Goal: Information Seeking & Learning: Check status

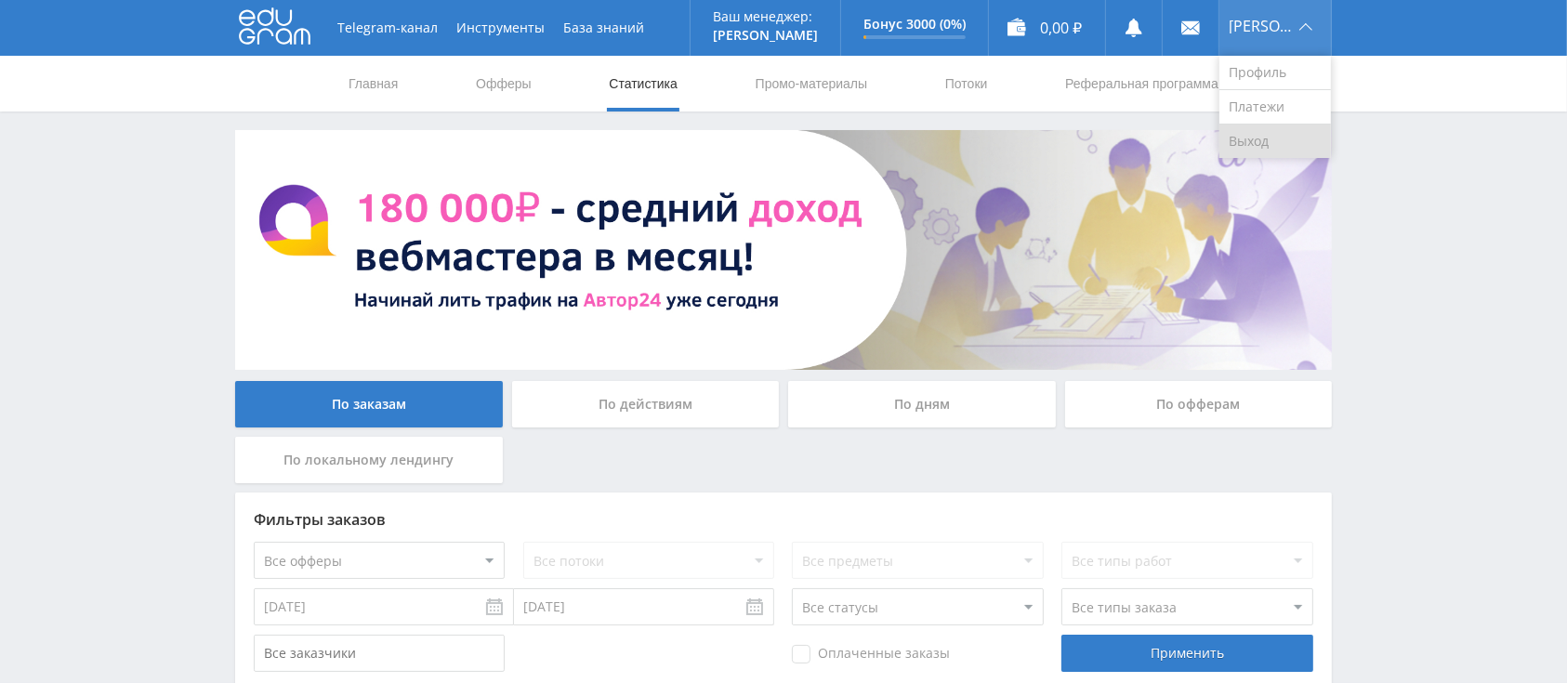
click at [1272, 131] on link "Выход" at bounding box center [1275, 141] width 112 height 33
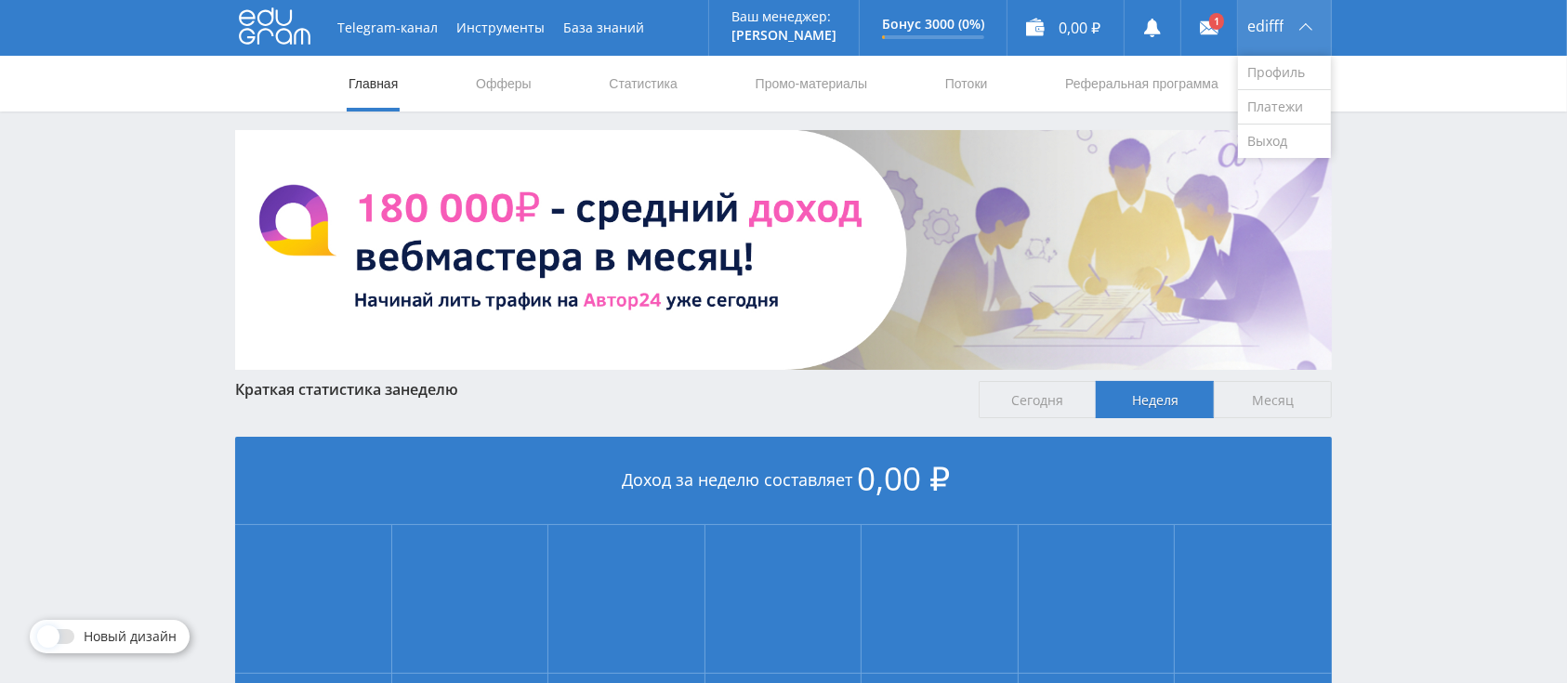
click at [1266, 23] on span "edifff" at bounding box center [1265, 26] width 36 height 15
click at [1286, 145] on link "Выход" at bounding box center [1284, 141] width 93 height 33
click at [491, 84] on link "Офферы" at bounding box center [503, 84] width 59 height 56
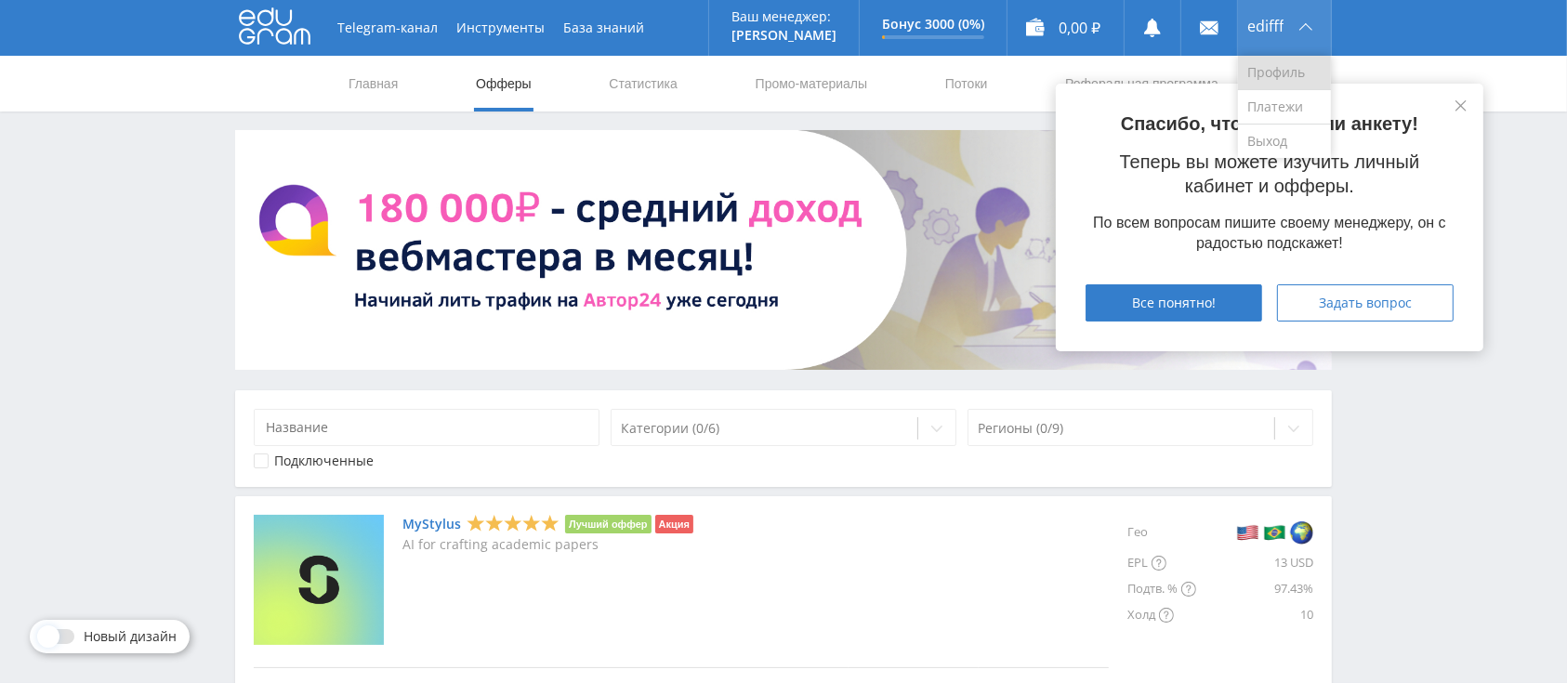
click at [1279, 72] on link "Профиль" at bounding box center [1284, 73] width 93 height 34
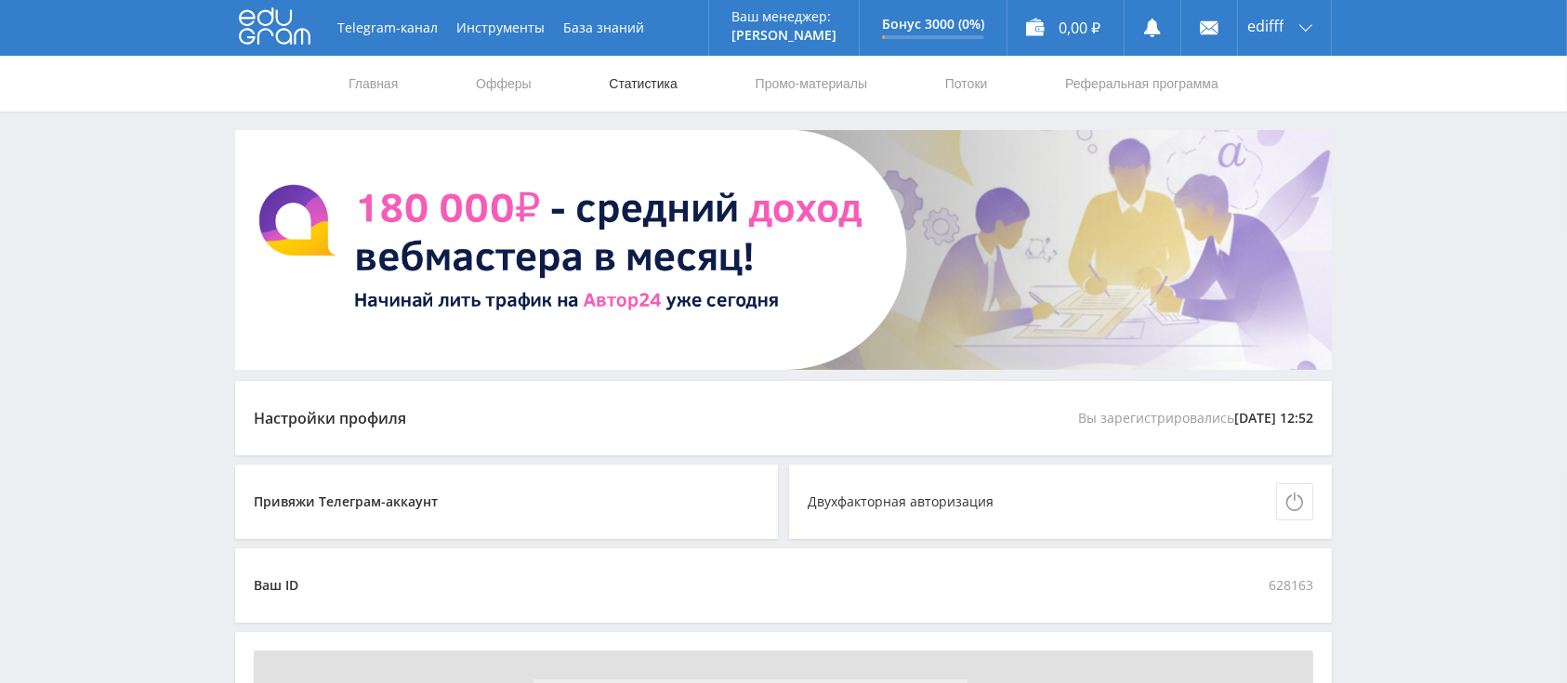
click at [646, 92] on link "Статистика" at bounding box center [643, 84] width 72 height 56
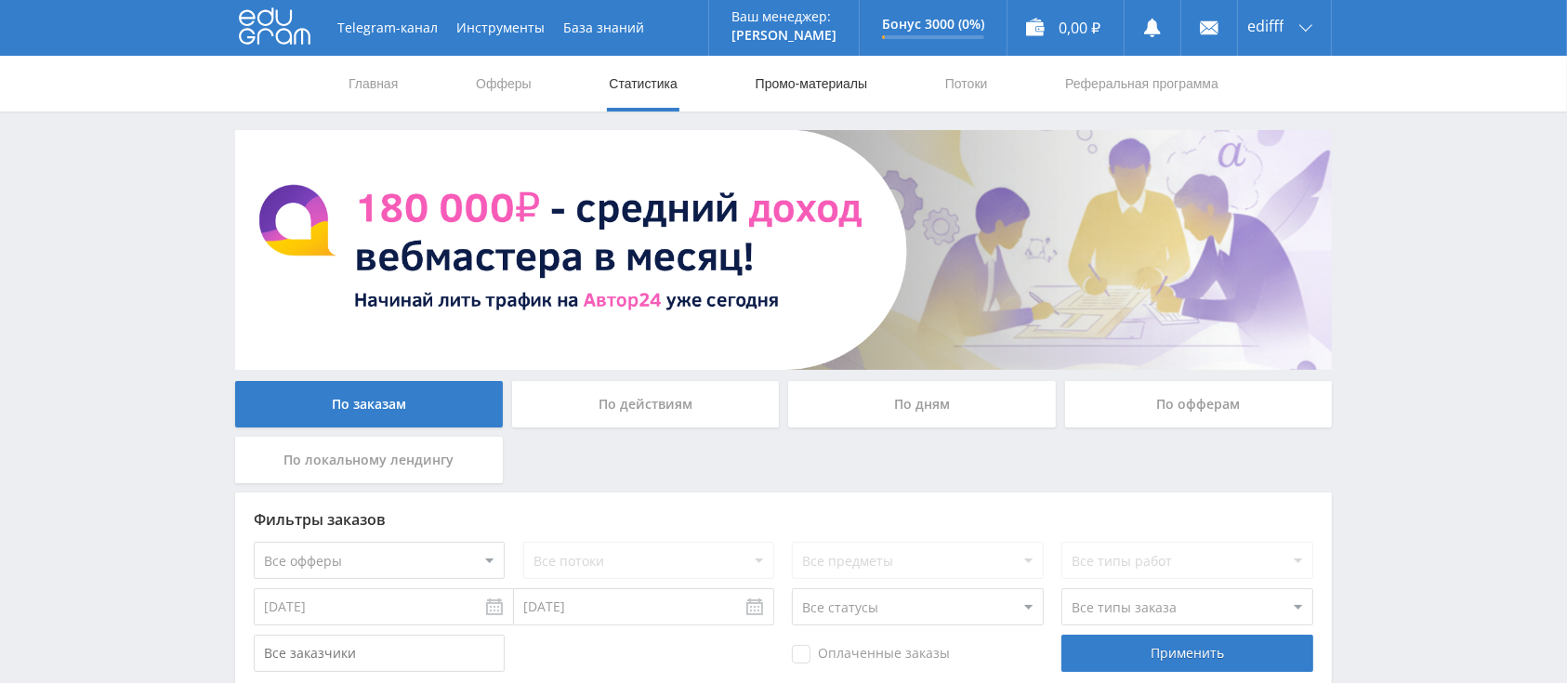
click at [773, 93] on link "Промо-материалы" at bounding box center [811, 84] width 115 height 56
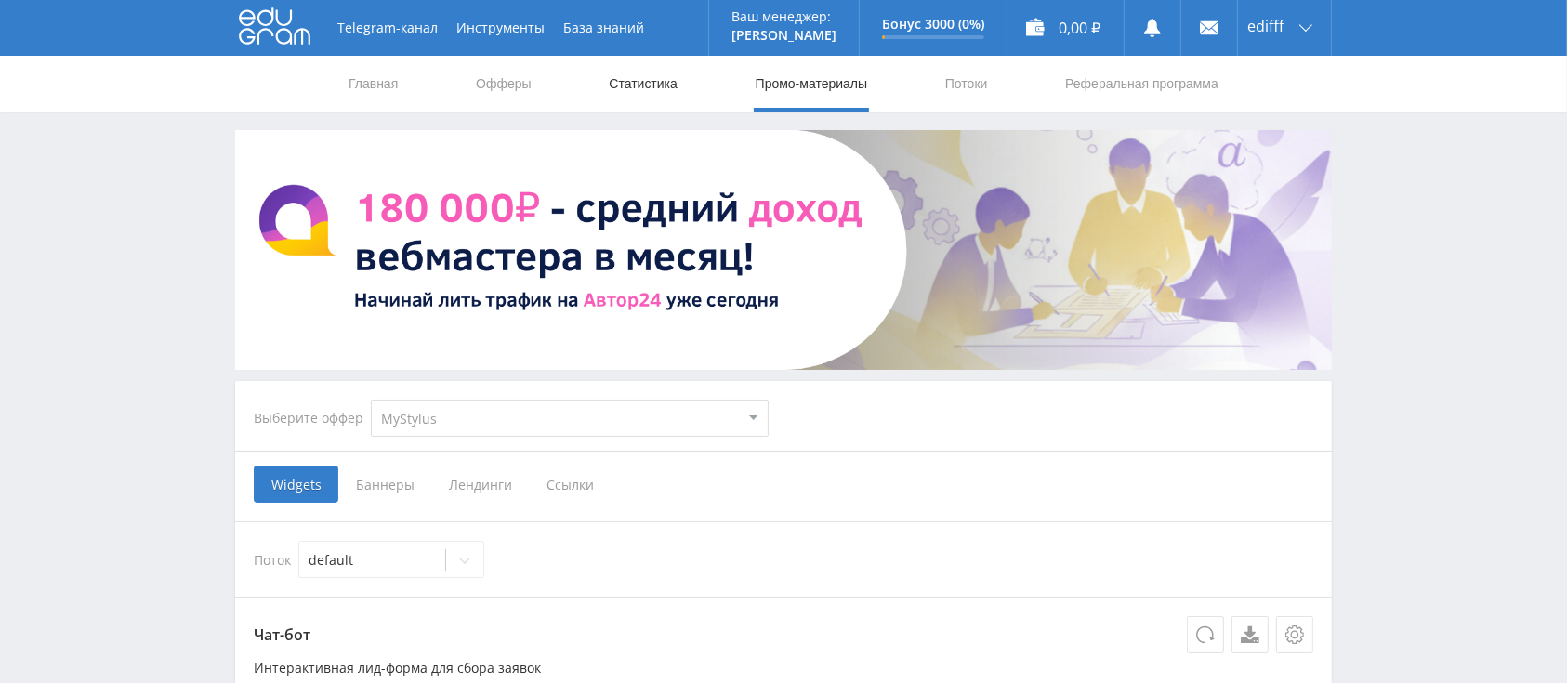
click at [628, 98] on link "Статистика" at bounding box center [643, 84] width 72 height 56
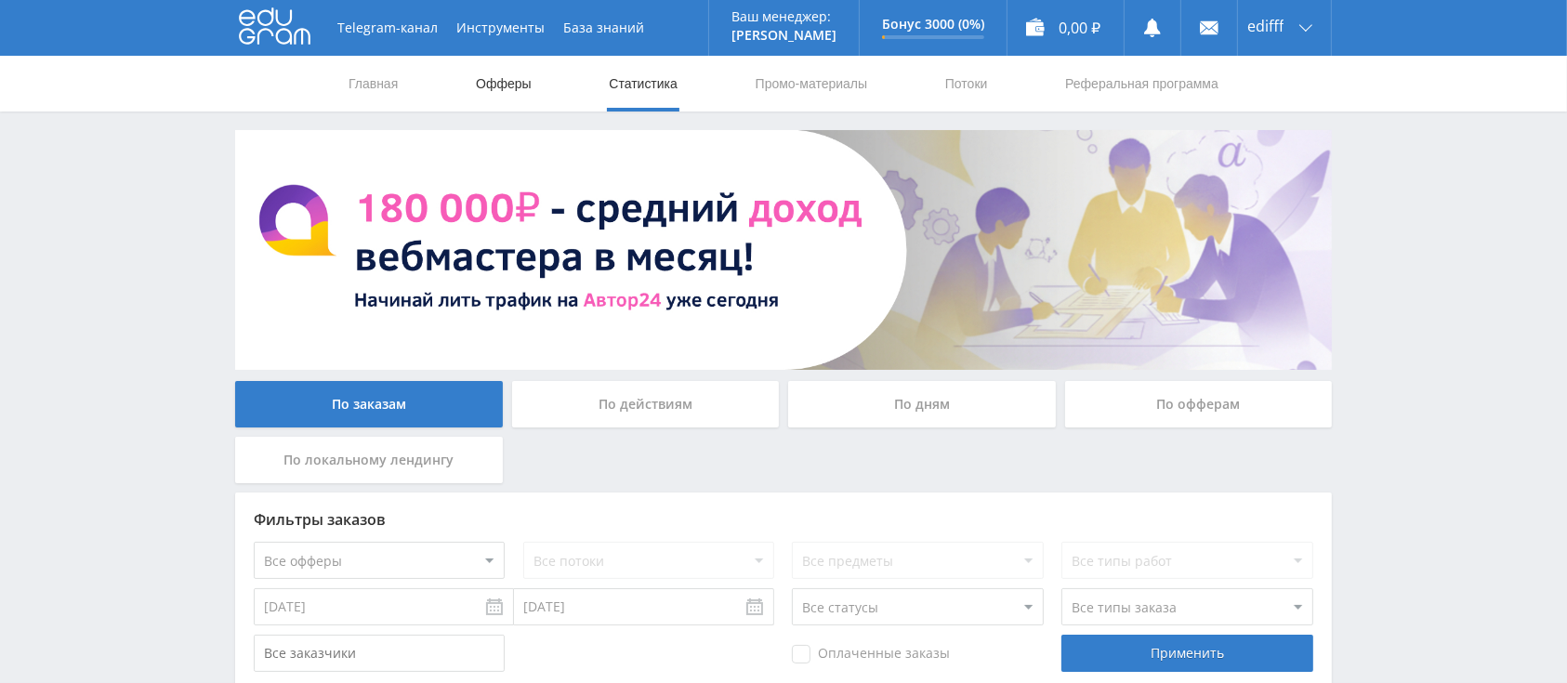
click at [508, 93] on link "Офферы" at bounding box center [503, 84] width 59 height 56
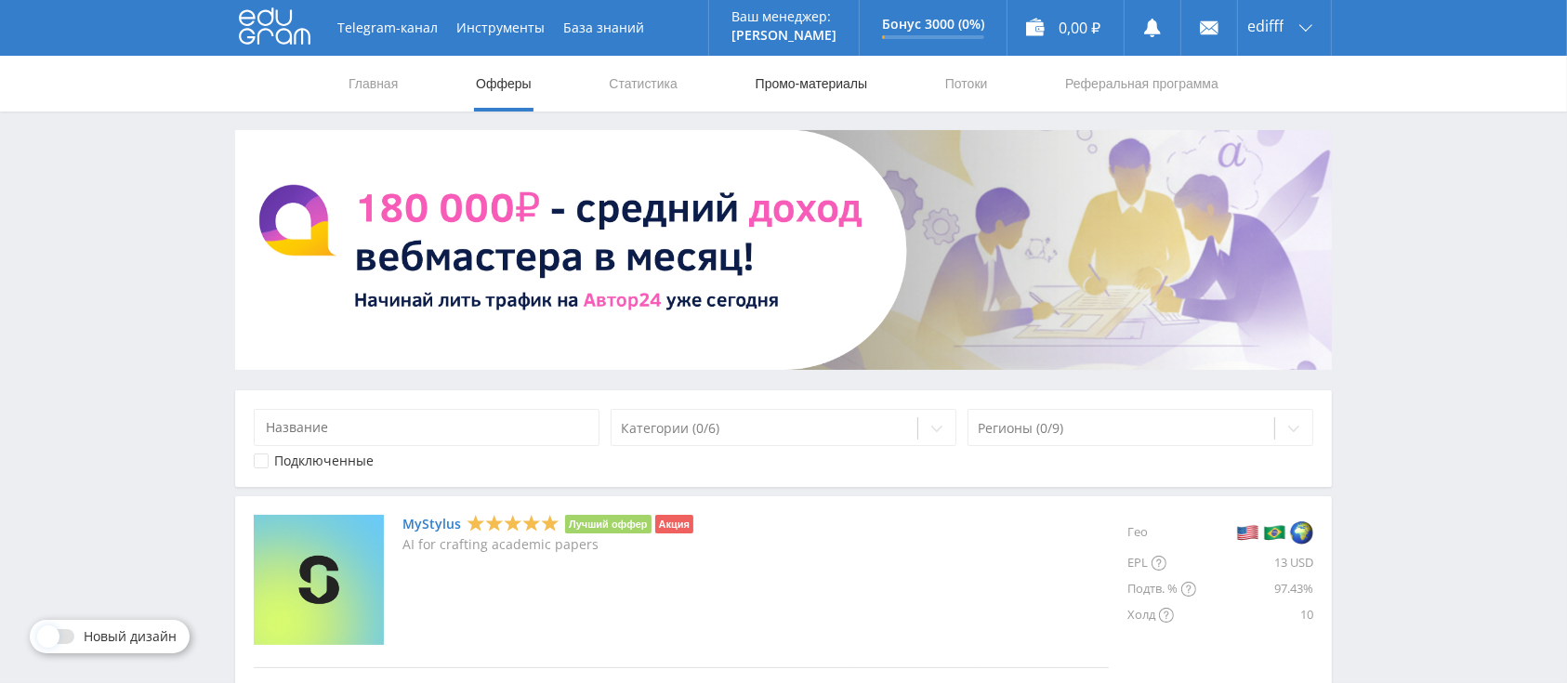
click at [781, 85] on link "Промо-материалы" at bounding box center [811, 84] width 115 height 56
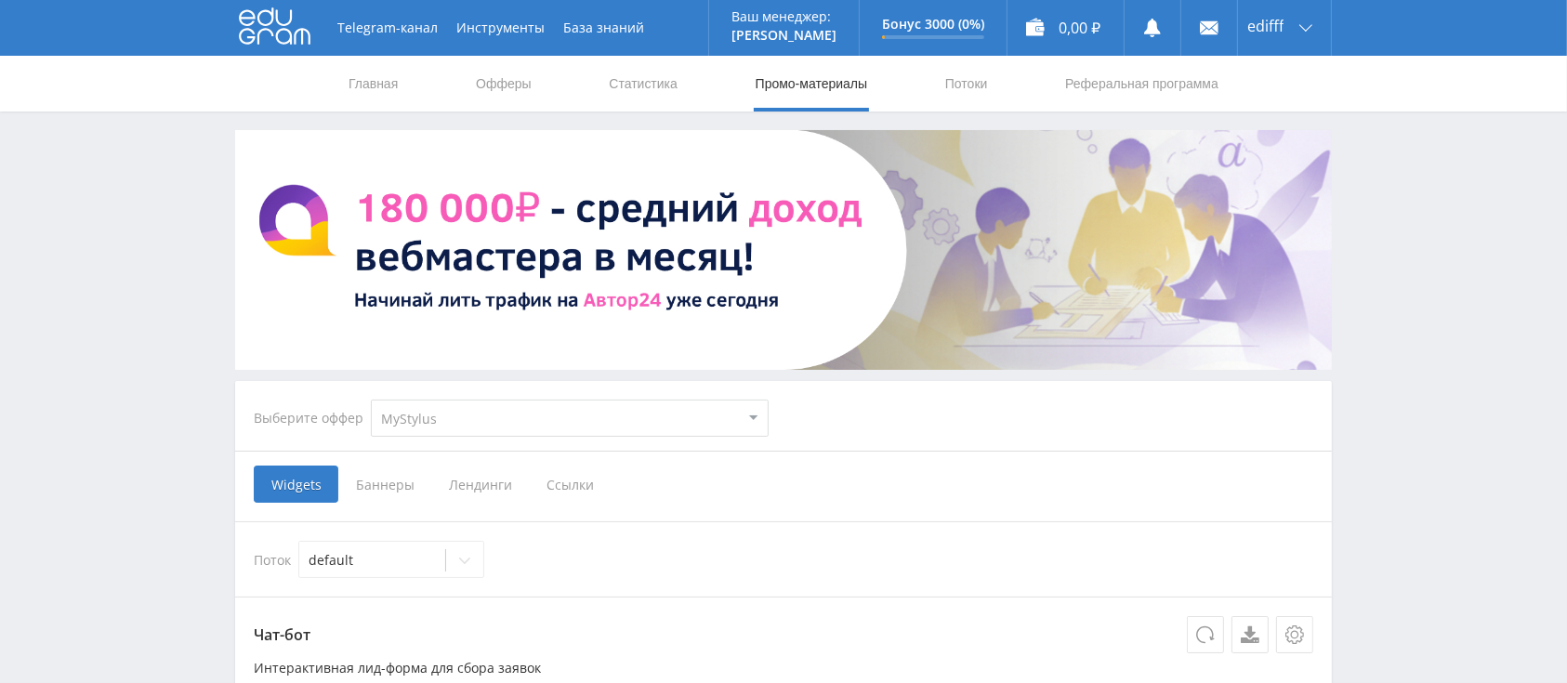
click at [574, 480] on span "Ссылки" at bounding box center [570, 484] width 83 height 37
click at [0, 0] on input "Ссылки" at bounding box center [0, 0] width 0 height 0
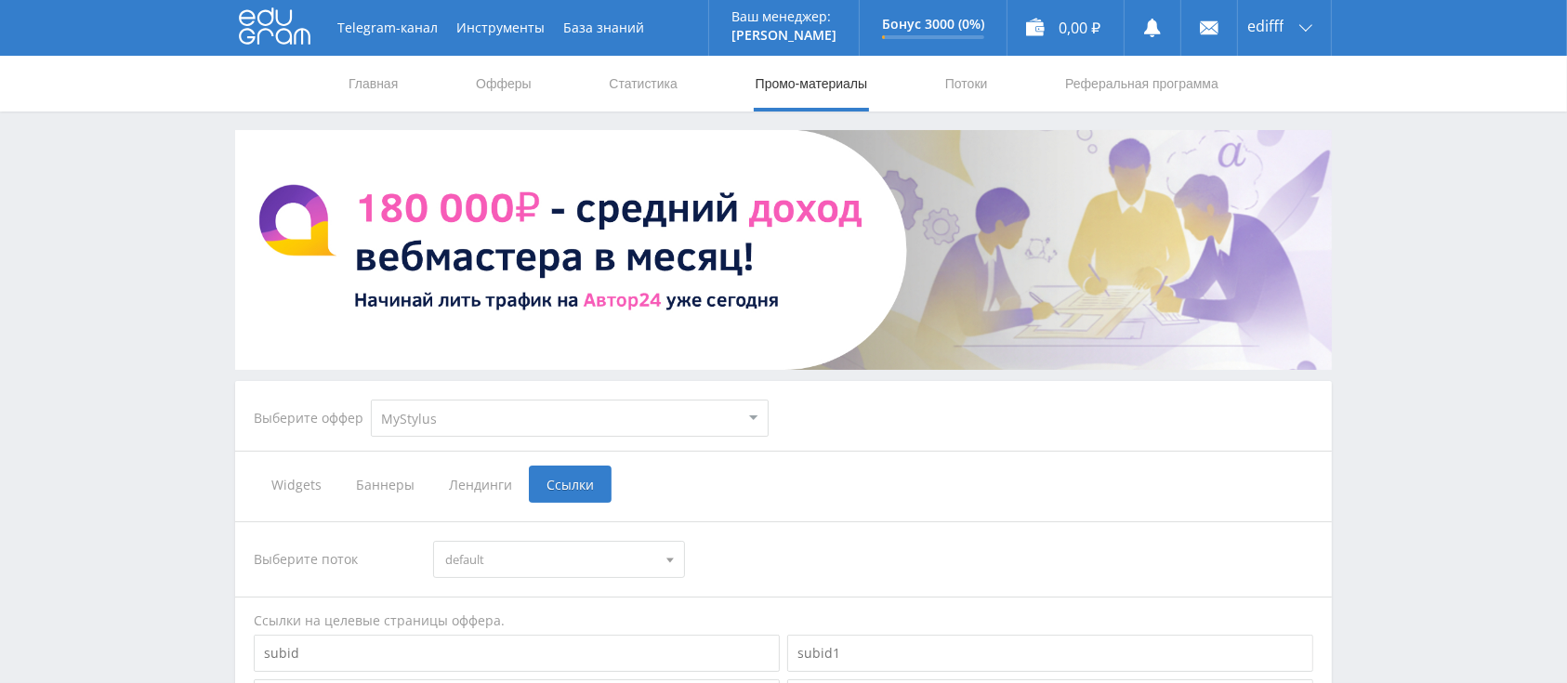
click at [588, 413] on select "MyStylus MyStylus - Revshare Кэмп Studybay Автор24 Studybay Brazil Study AI (Re…" at bounding box center [570, 418] width 398 height 37
select select "1"
click at [371, 400] on select "MyStylus MyStylus - Revshare Кэмп Studybay Автор24 Studybay Brazil Study AI (Re…" at bounding box center [570, 418] width 398 height 37
select select "1"
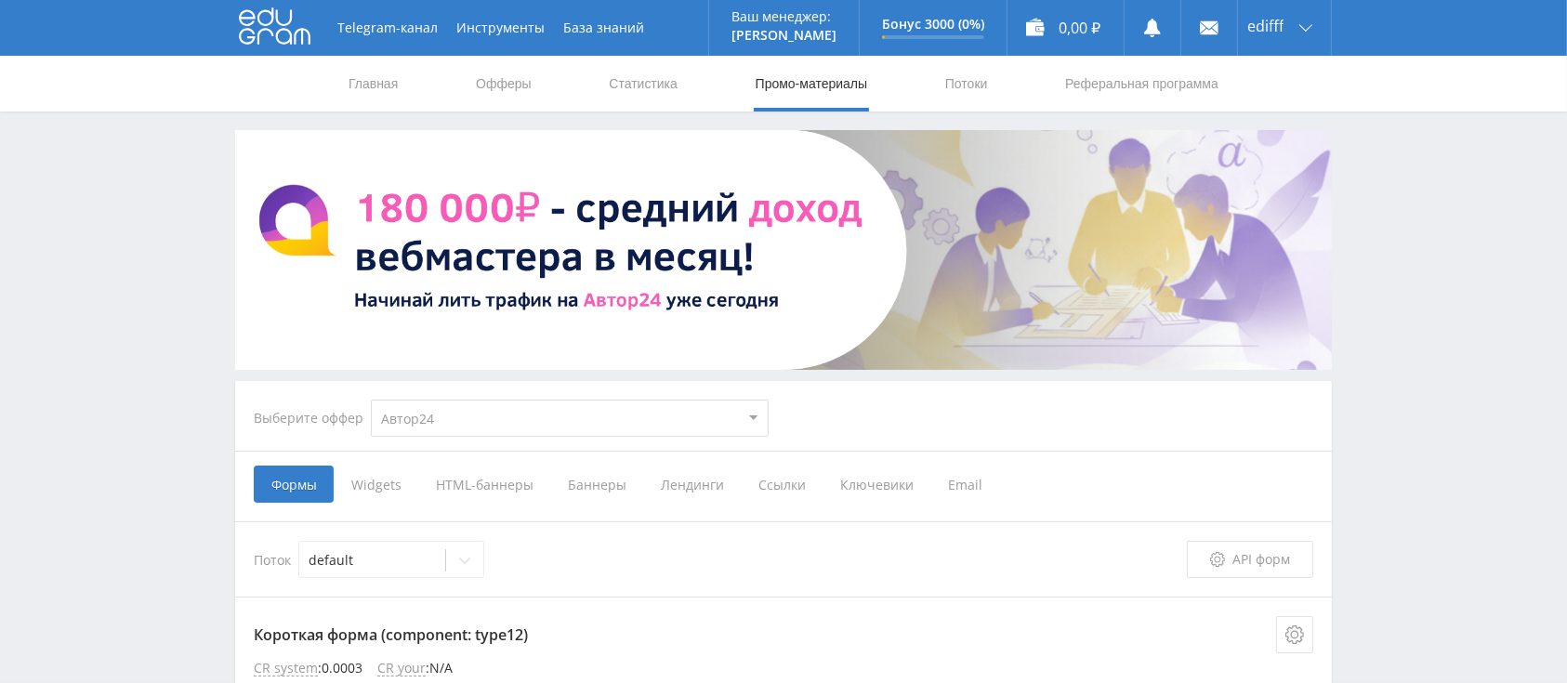
click at [756, 488] on span "Ссылки" at bounding box center [782, 484] width 82 height 37
click at [0, 0] on input "Ссылки" at bounding box center [0, 0] width 0 height 0
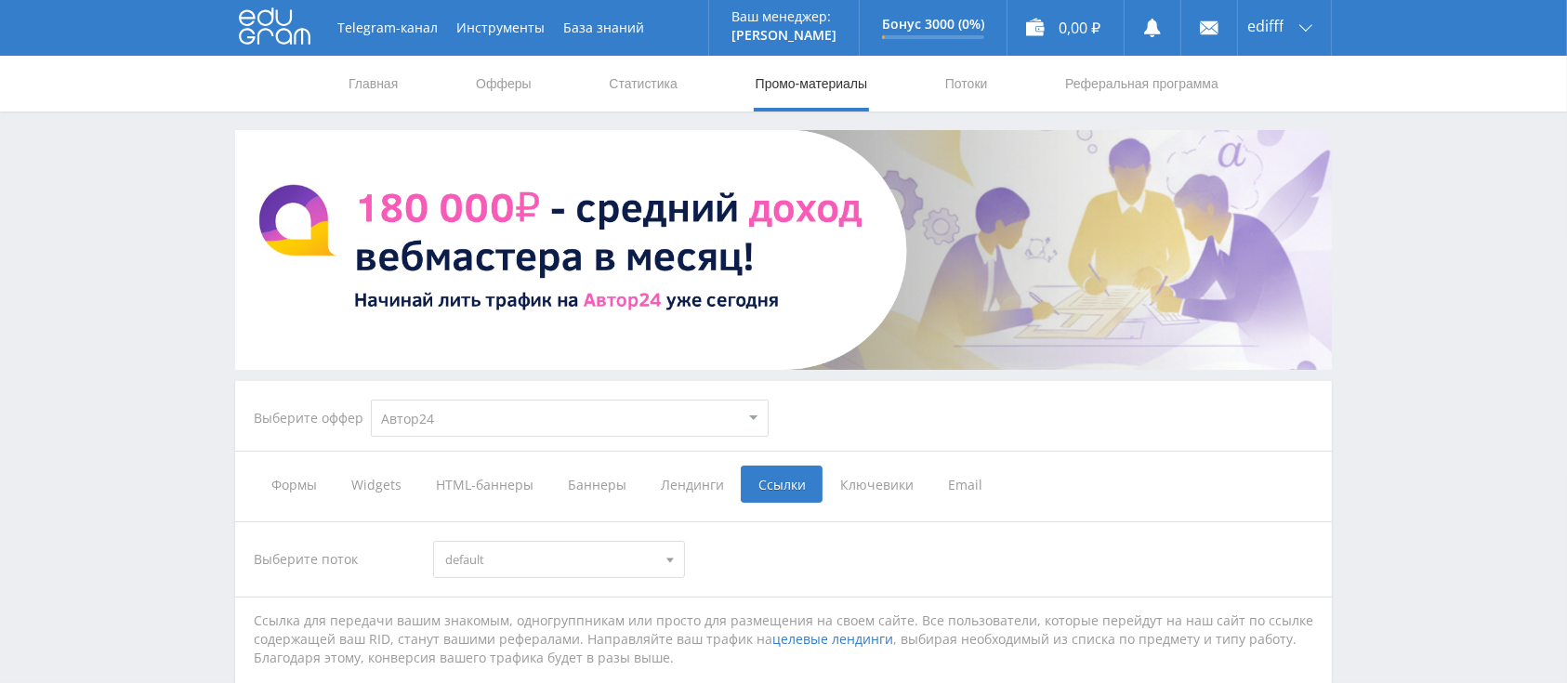
click at [306, 486] on span "Формы" at bounding box center [294, 484] width 80 height 37
click at [0, 0] on input "Формы" at bounding box center [0, 0] width 0 height 0
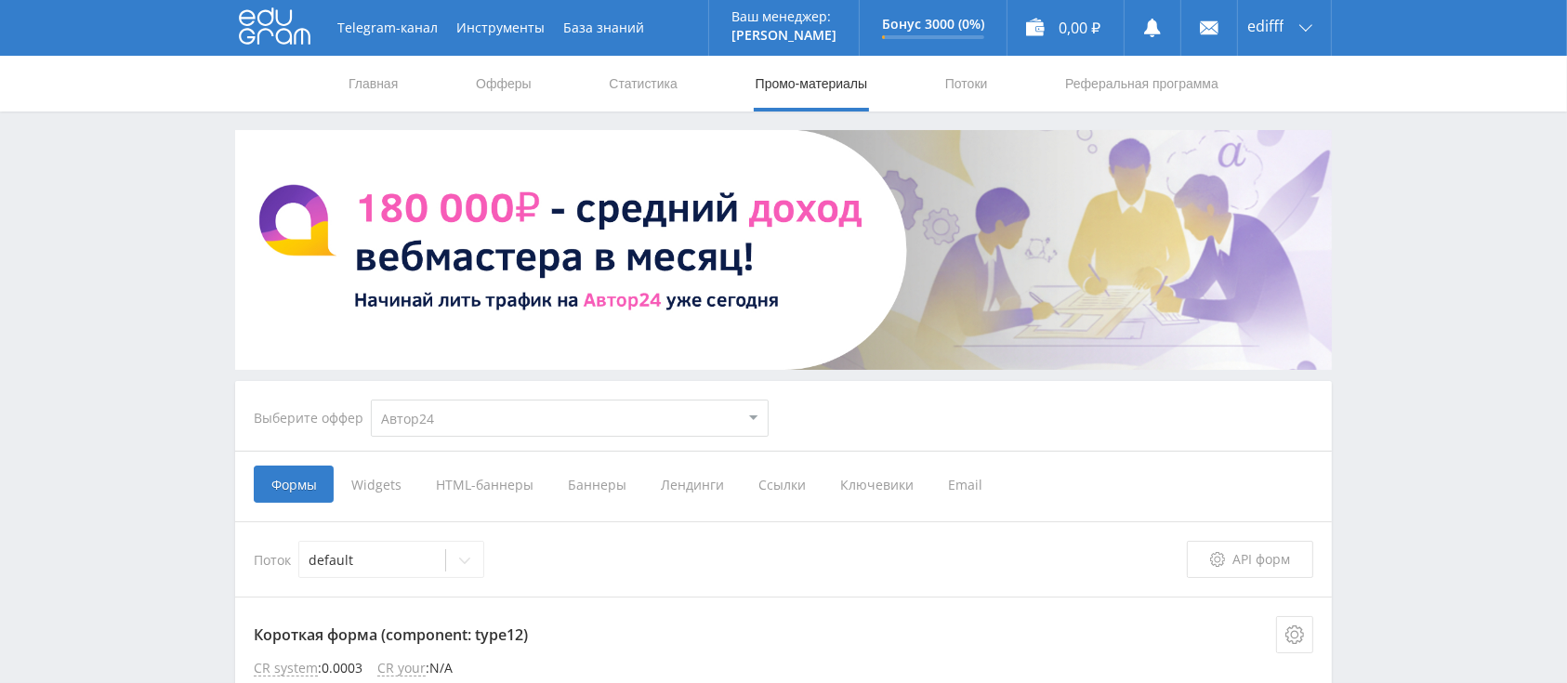
scroll to position [247, 0]
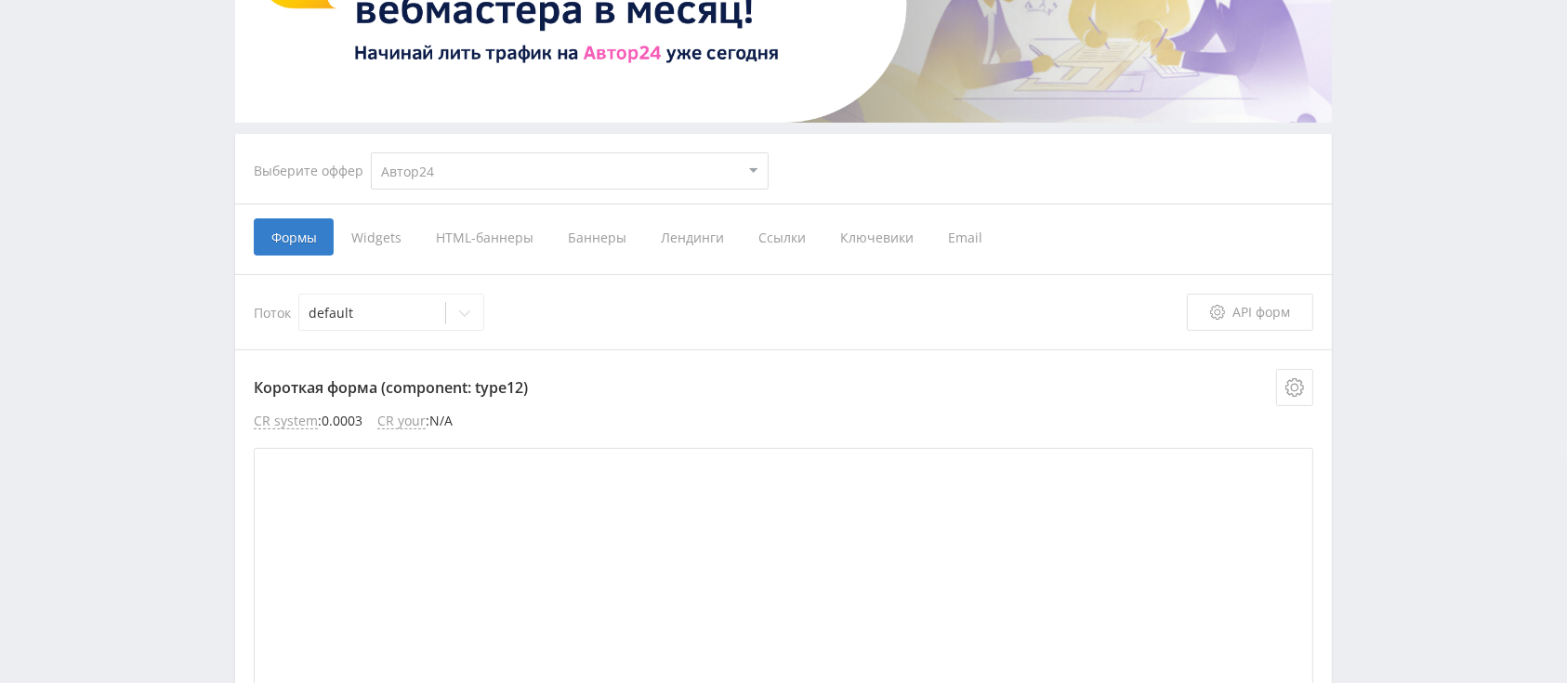
click at [387, 243] on span "Widgets" at bounding box center [376, 236] width 85 height 37
click at [0, 0] on input "Widgets" at bounding box center [0, 0] width 0 height 0
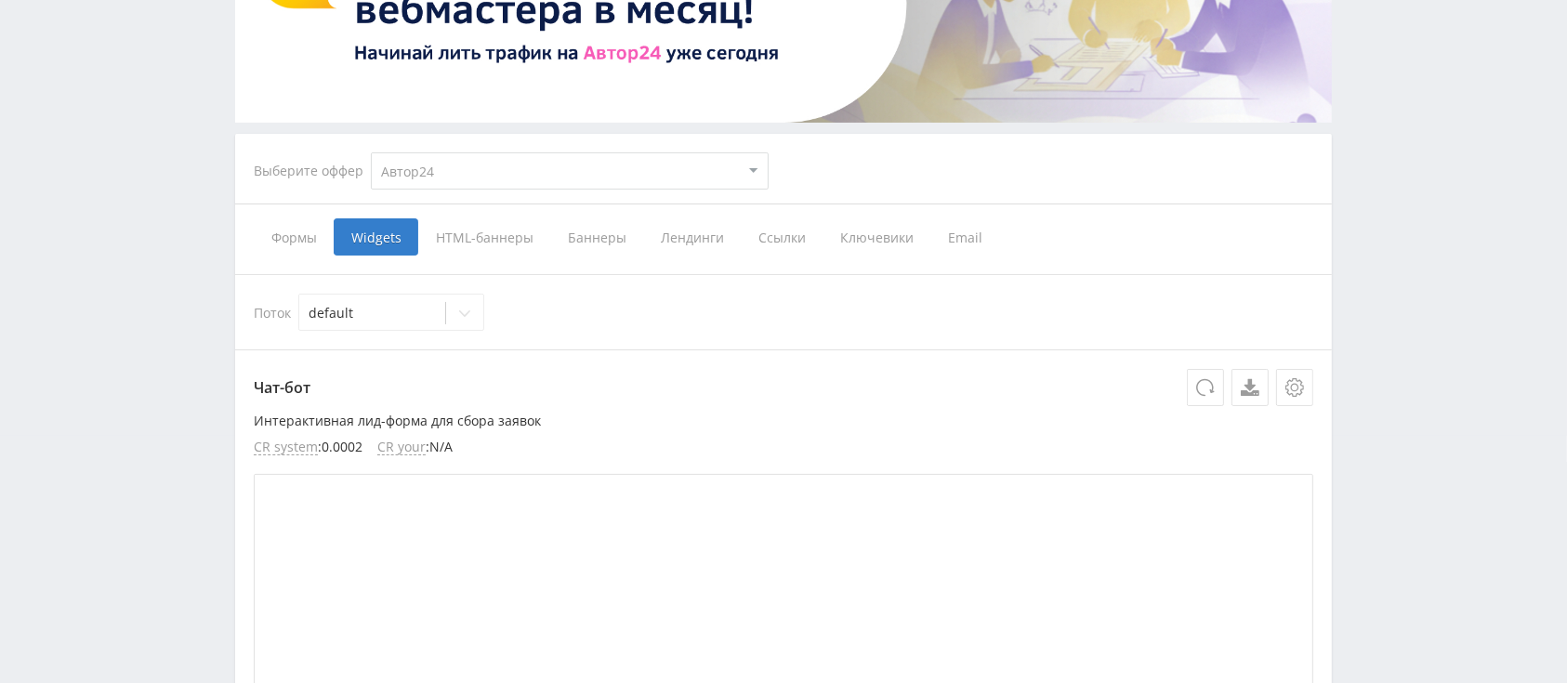
click at [493, 239] on span "HTML-баннеры" at bounding box center [484, 236] width 132 height 37
click at [0, 0] on input "HTML-баннеры" at bounding box center [0, 0] width 0 height 0
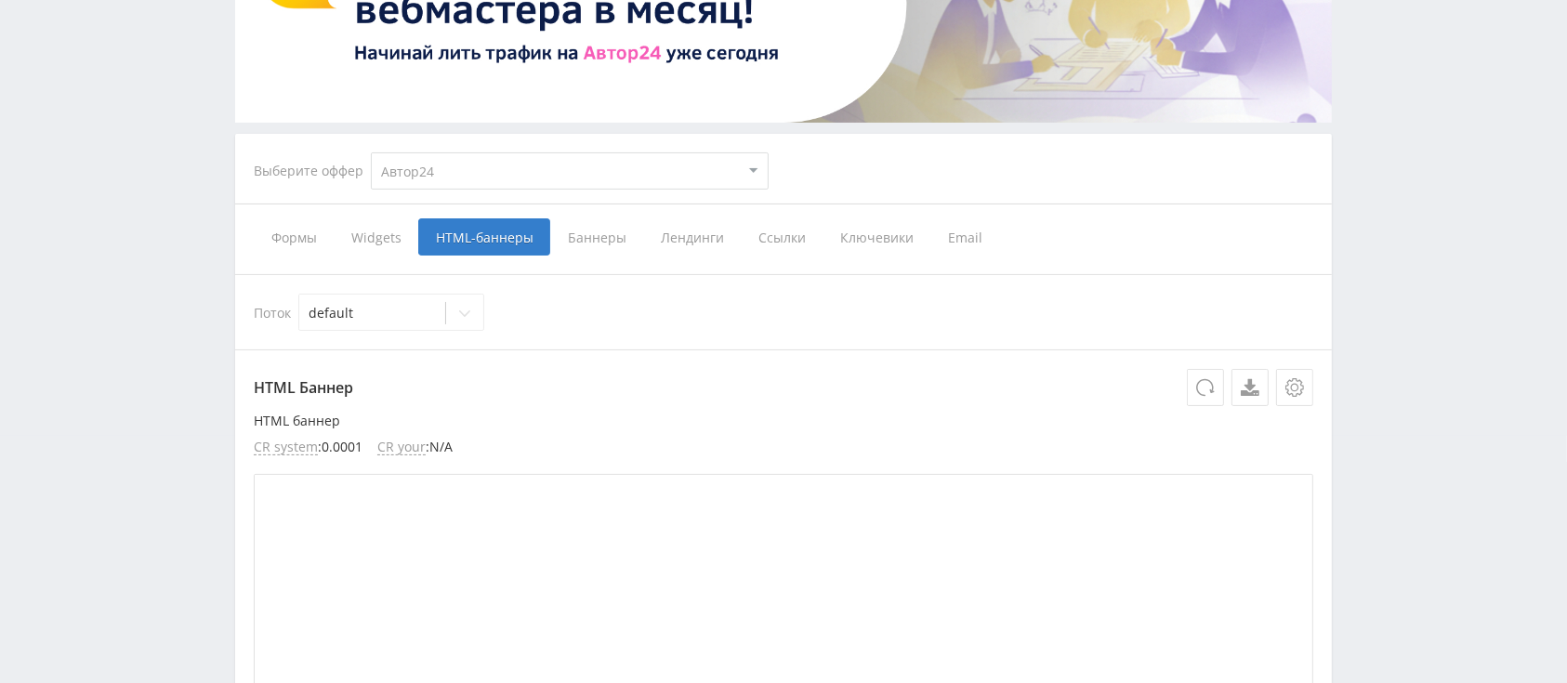
click at [610, 236] on span "Баннеры" at bounding box center [596, 236] width 93 height 37
click at [0, 0] on input "Баннеры" at bounding box center [0, 0] width 0 height 0
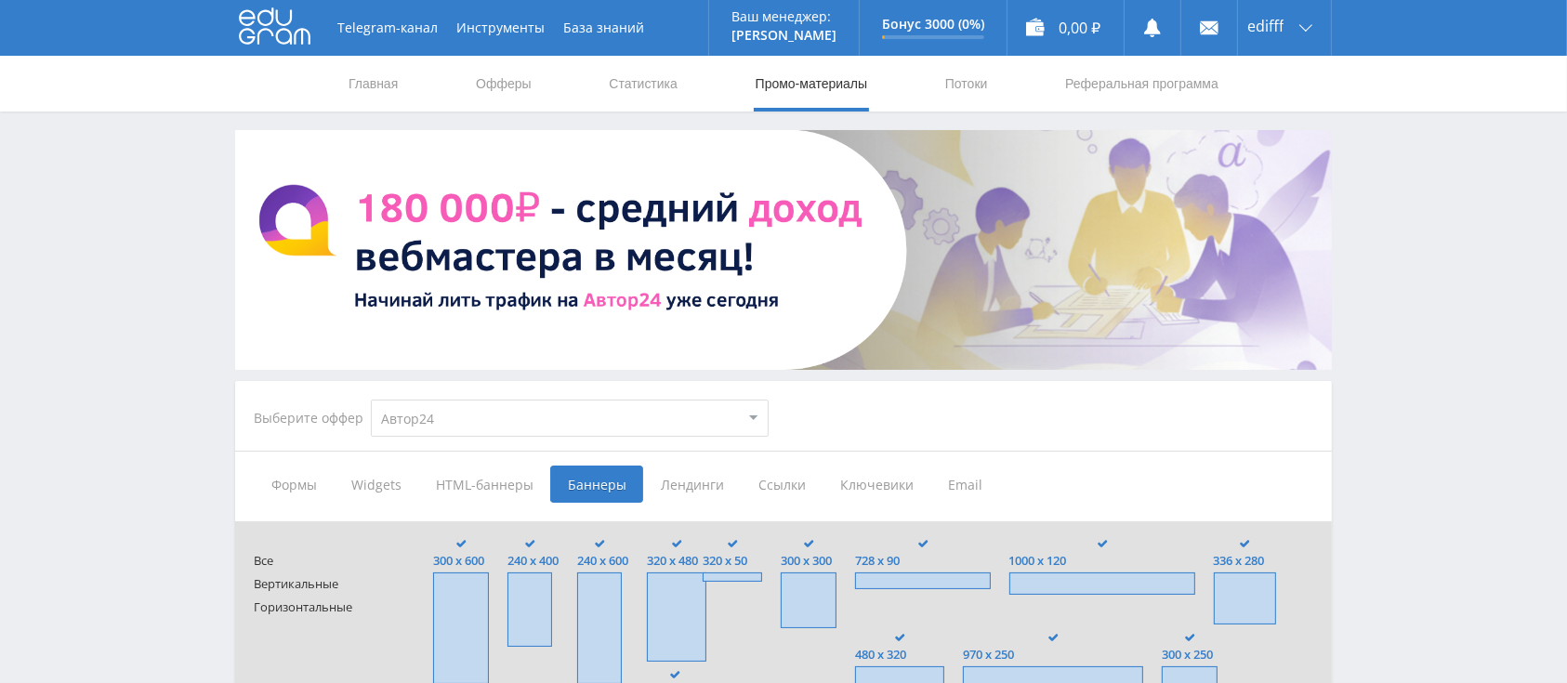
click at [786, 484] on span "Ссылки" at bounding box center [782, 484] width 82 height 37
click at [0, 0] on input "Ссылки" at bounding box center [0, 0] width 0 height 0
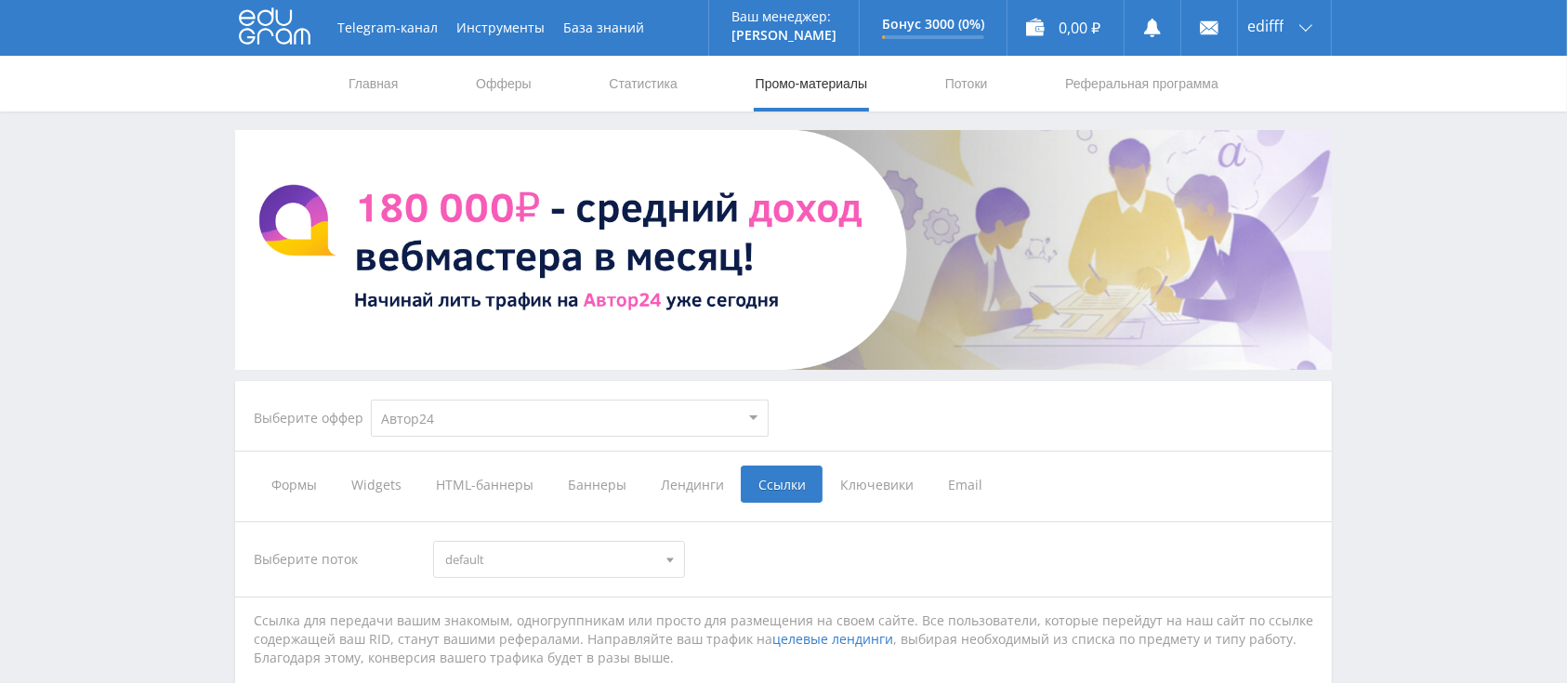
click at [871, 479] on span "Ключевики" at bounding box center [876, 484] width 108 height 37
click at [0, 0] on input "Ключевики" at bounding box center [0, 0] width 0 height 0
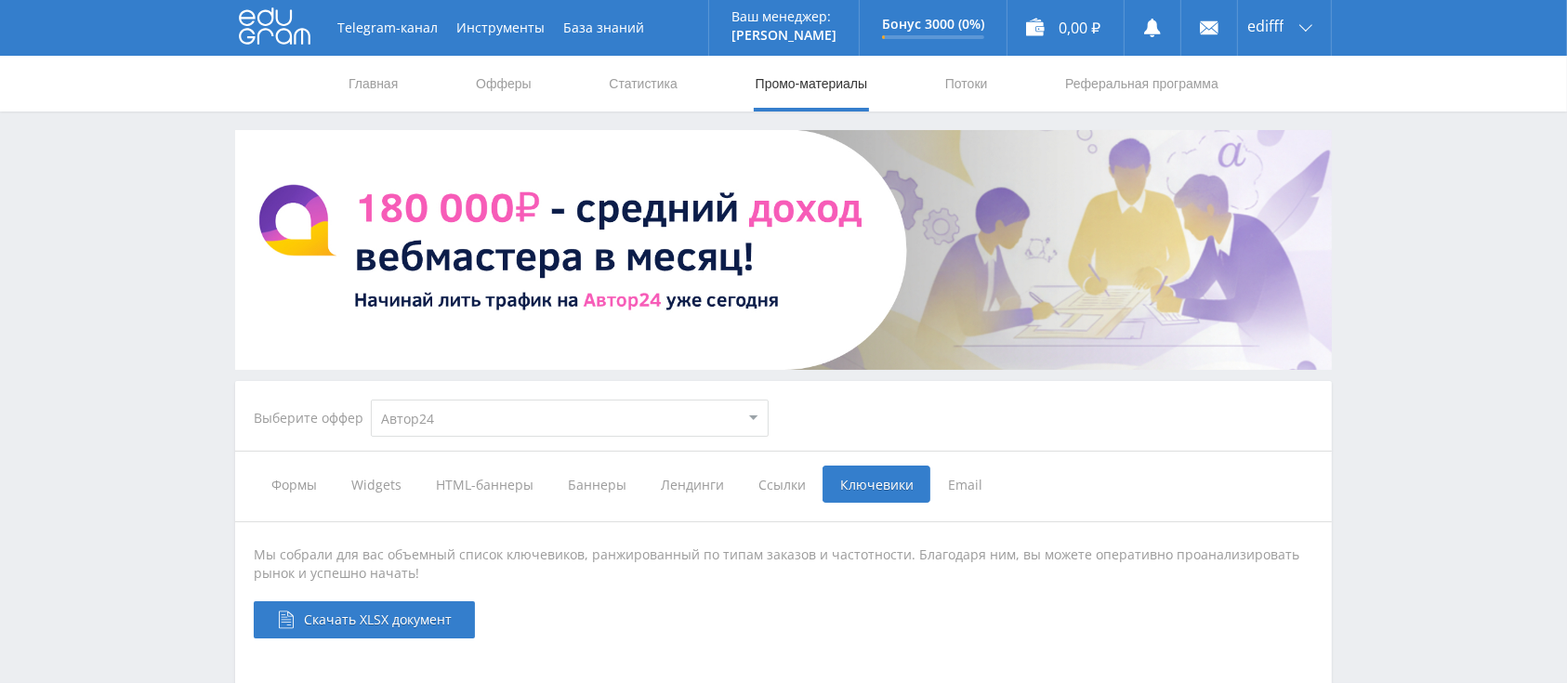
click at [949, 488] on span "Email" at bounding box center [965, 484] width 70 height 37
click at [0, 0] on input "Email" at bounding box center [0, 0] width 0 height 0
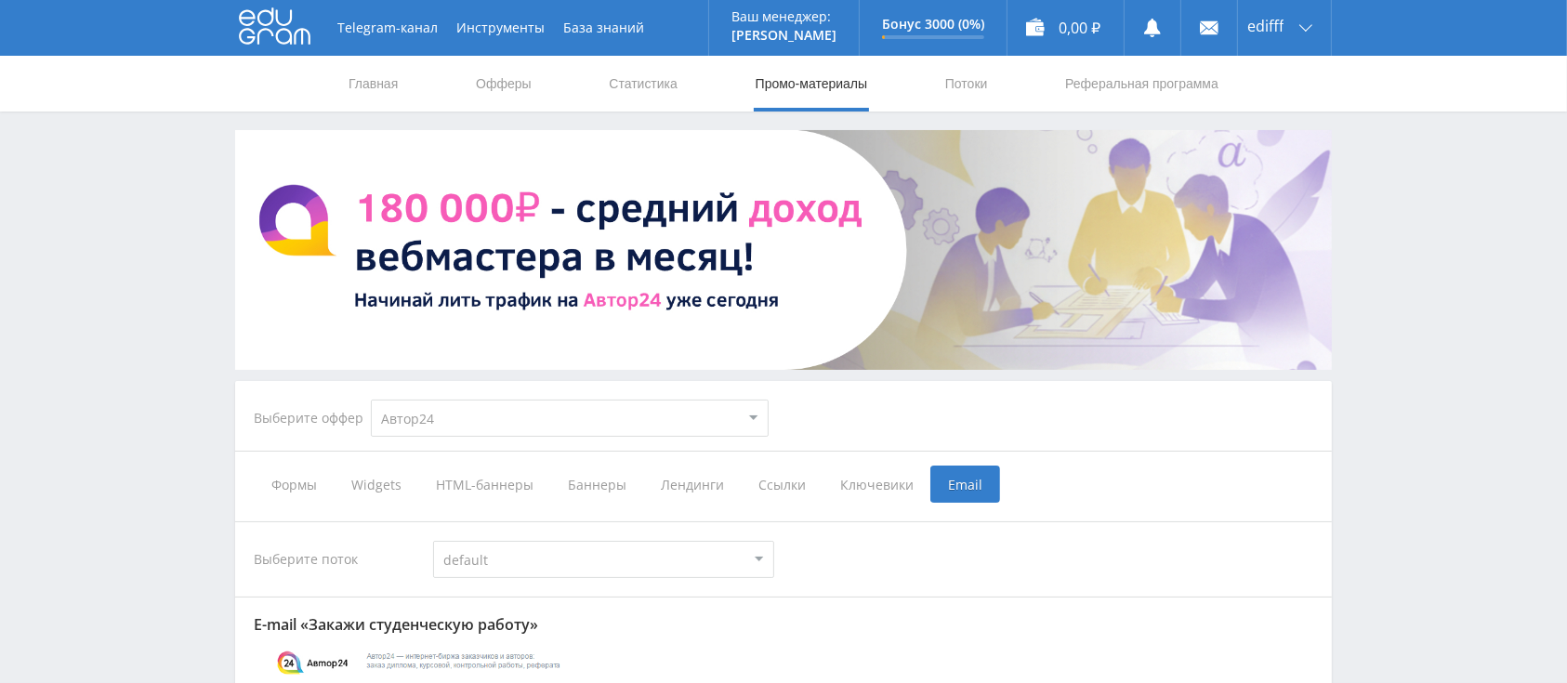
click at [300, 475] on span "Формы" at bounding box center [294, 484] width 80 height 37
click at [0, 0] on input "Формы" at bounding box center [0, 0] width 0 height 0
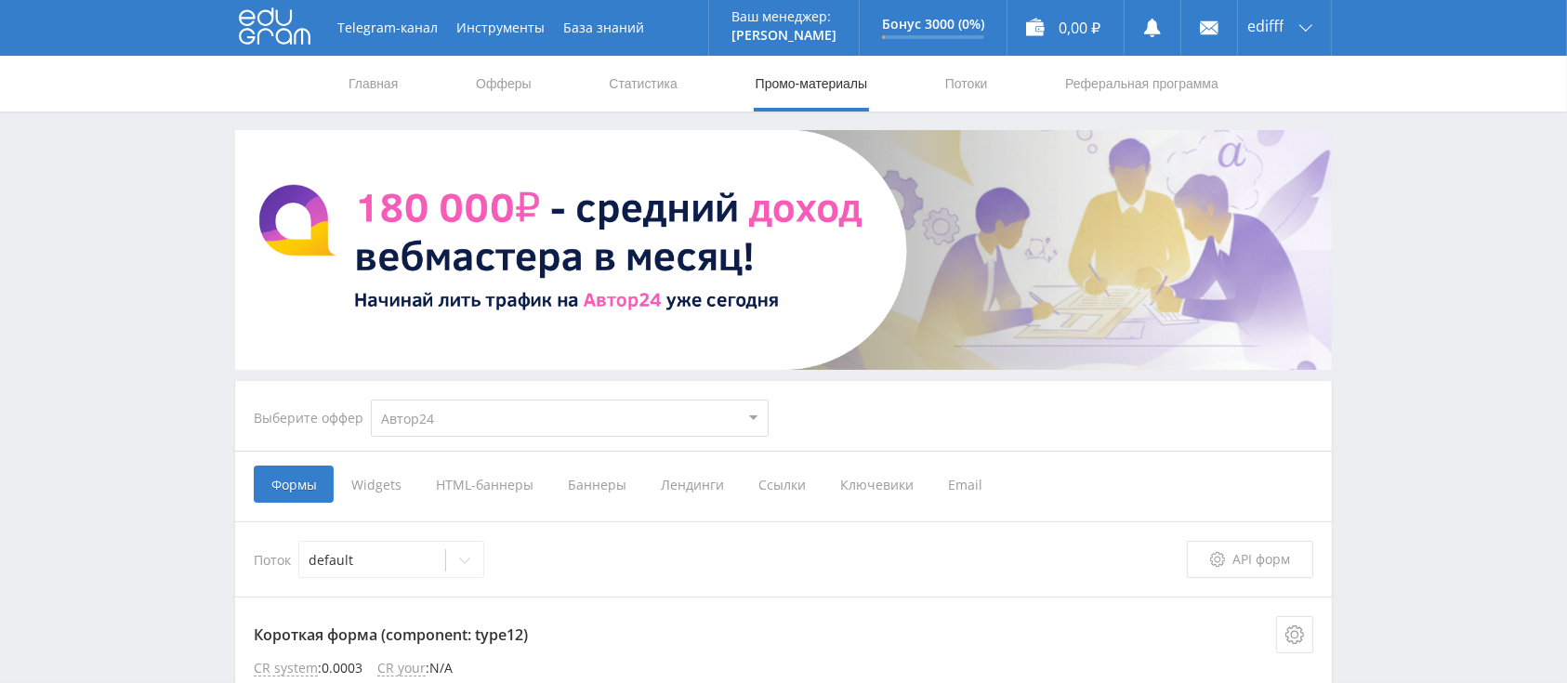
click at [398, 481] on span "Widgets" at bounding box center [376, 484] width 85 height 37
click at [0, 0] on input "Widgets" at bounding box center [0, 0] width 0 height 0
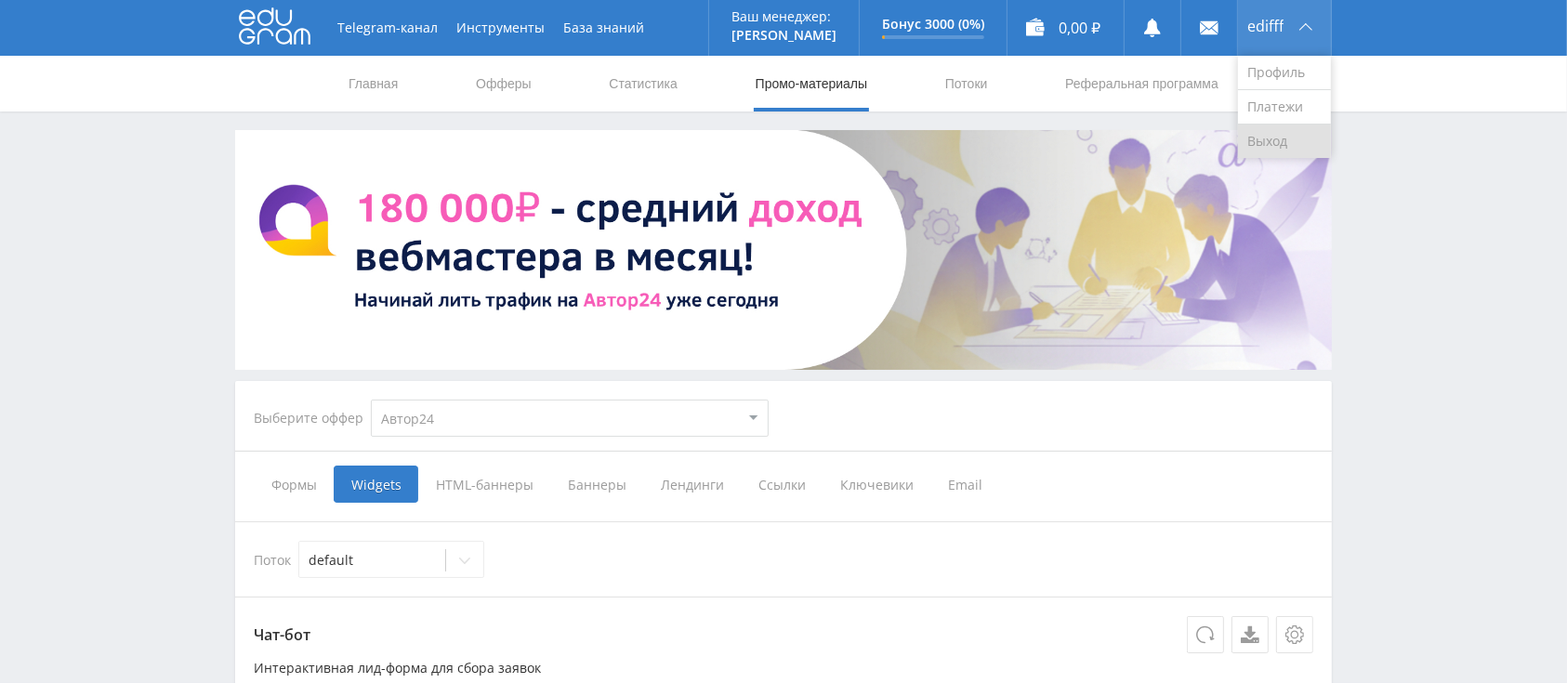
click at [1259, 152] on link "Выход" at bounding box center [1284, 141] width 93 height 33
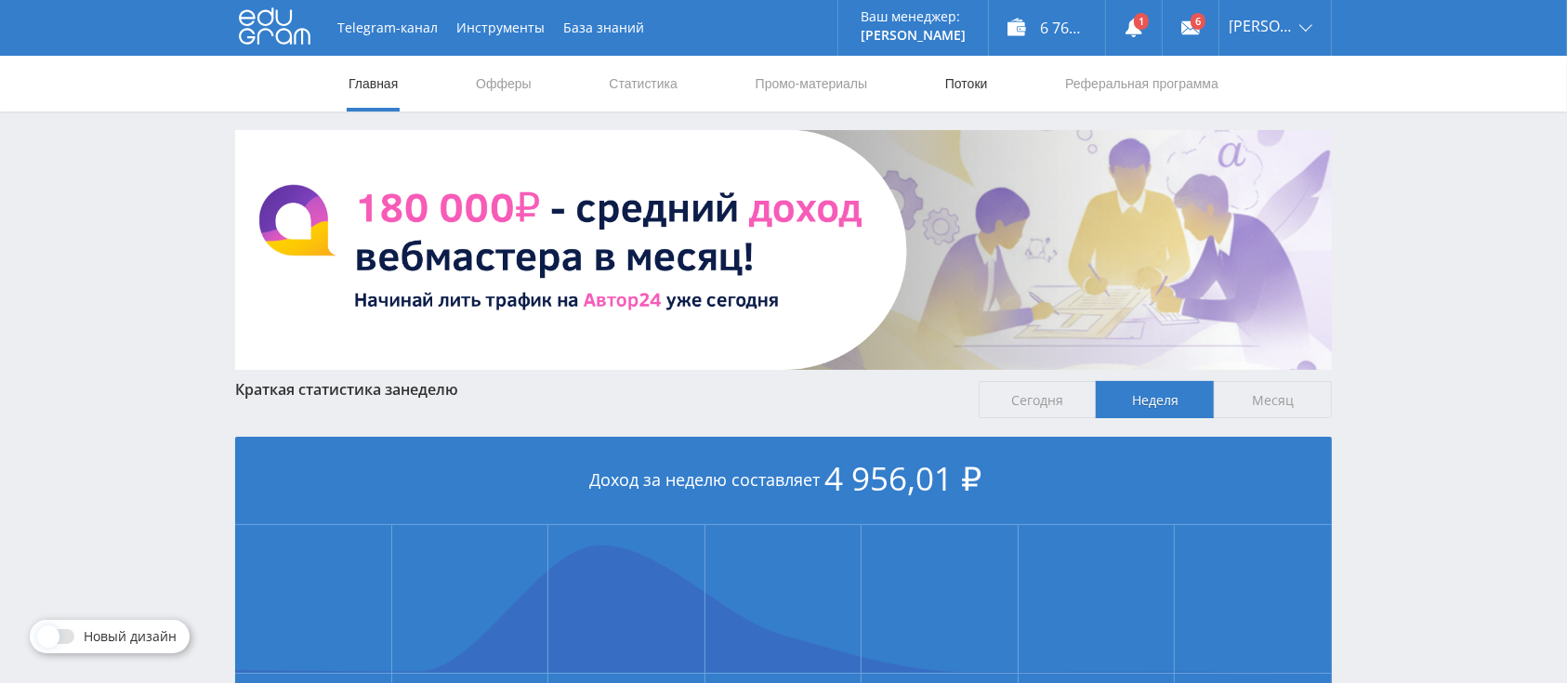
click at [959, 85] on link "Потоки" at bounding box center [966, 84] width 46 height 56
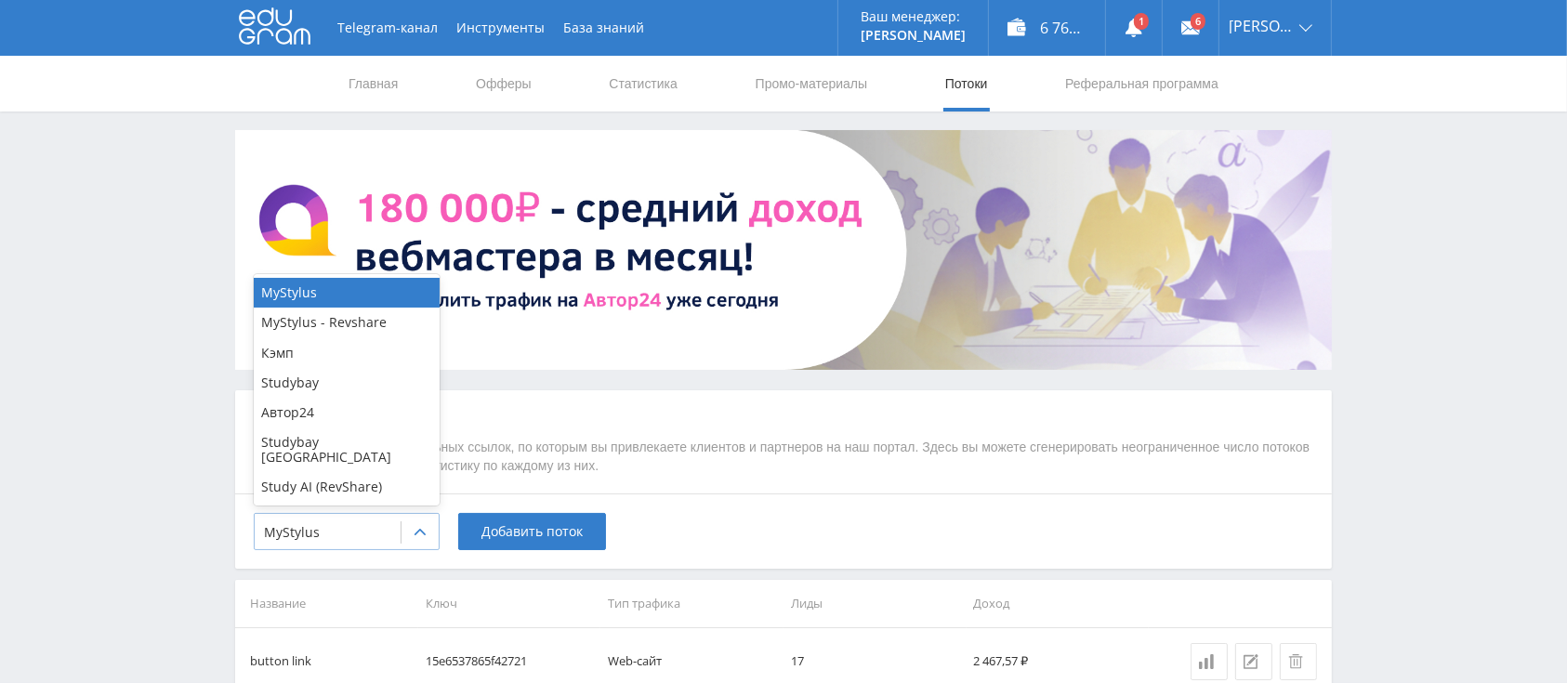
click at [419, 532] on icon at bounding box center [420, 532] width 15 height 15
click at [352, 415] on div "Автор24" at bounding box center [347, 413] width 186 height 30
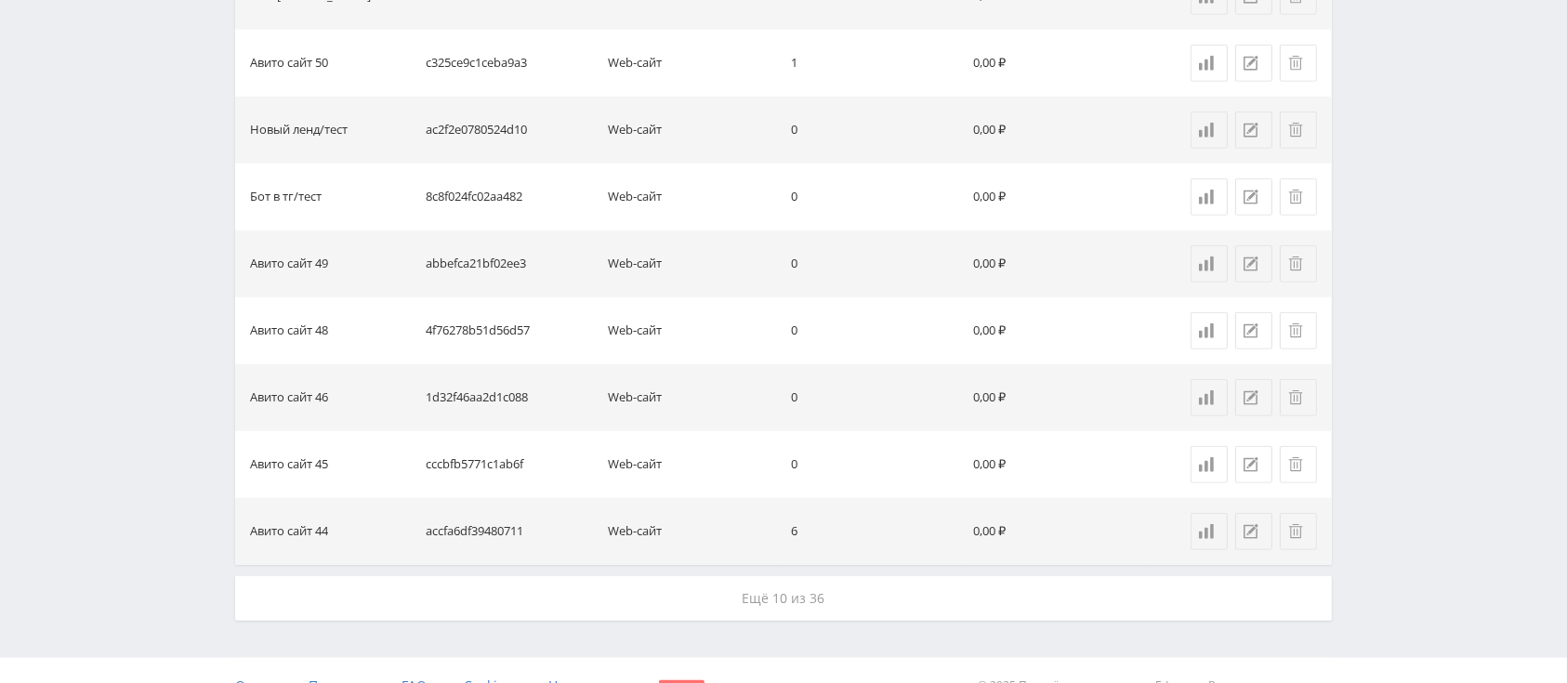
scroll to position [1431, 0]
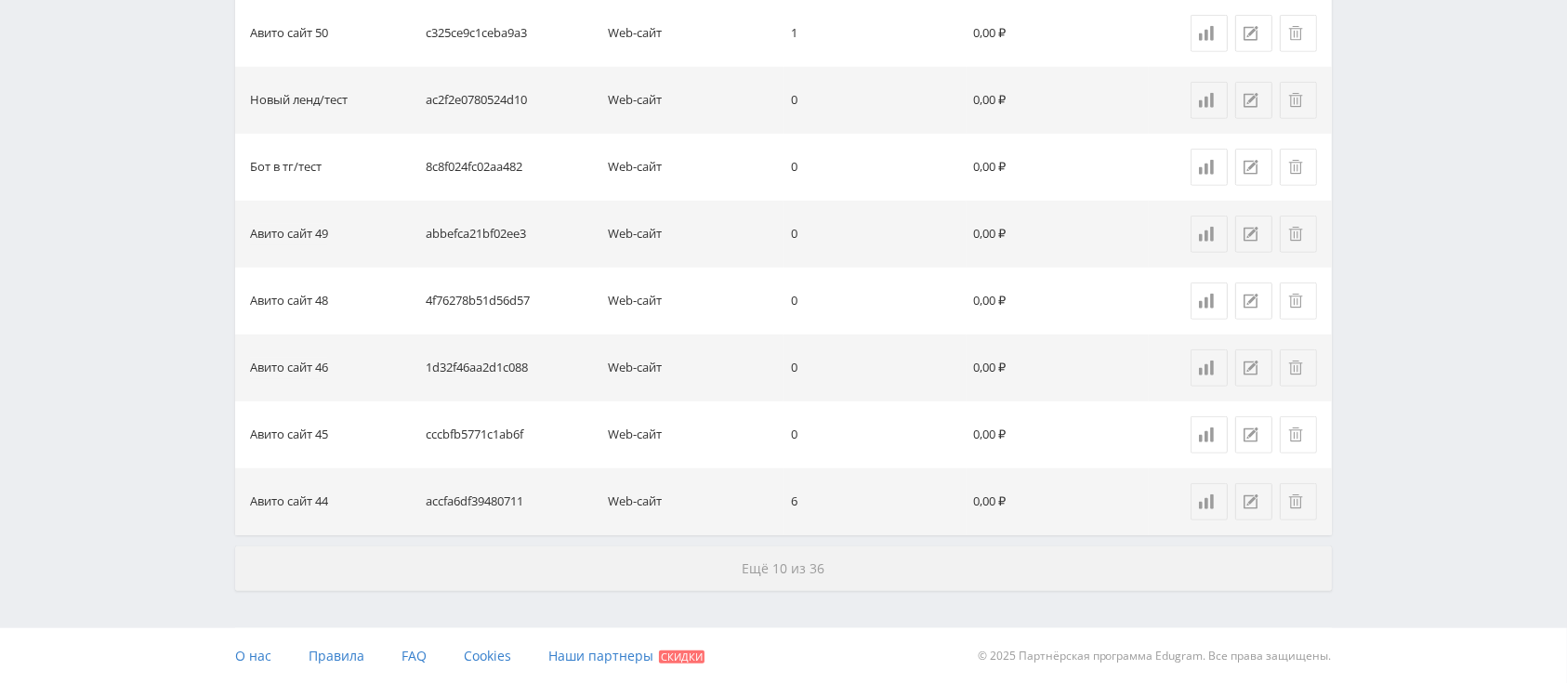
click at [850, 558] on button "Ещё 10 из 36" at bounding box center [783, 568] width 1096 height 45
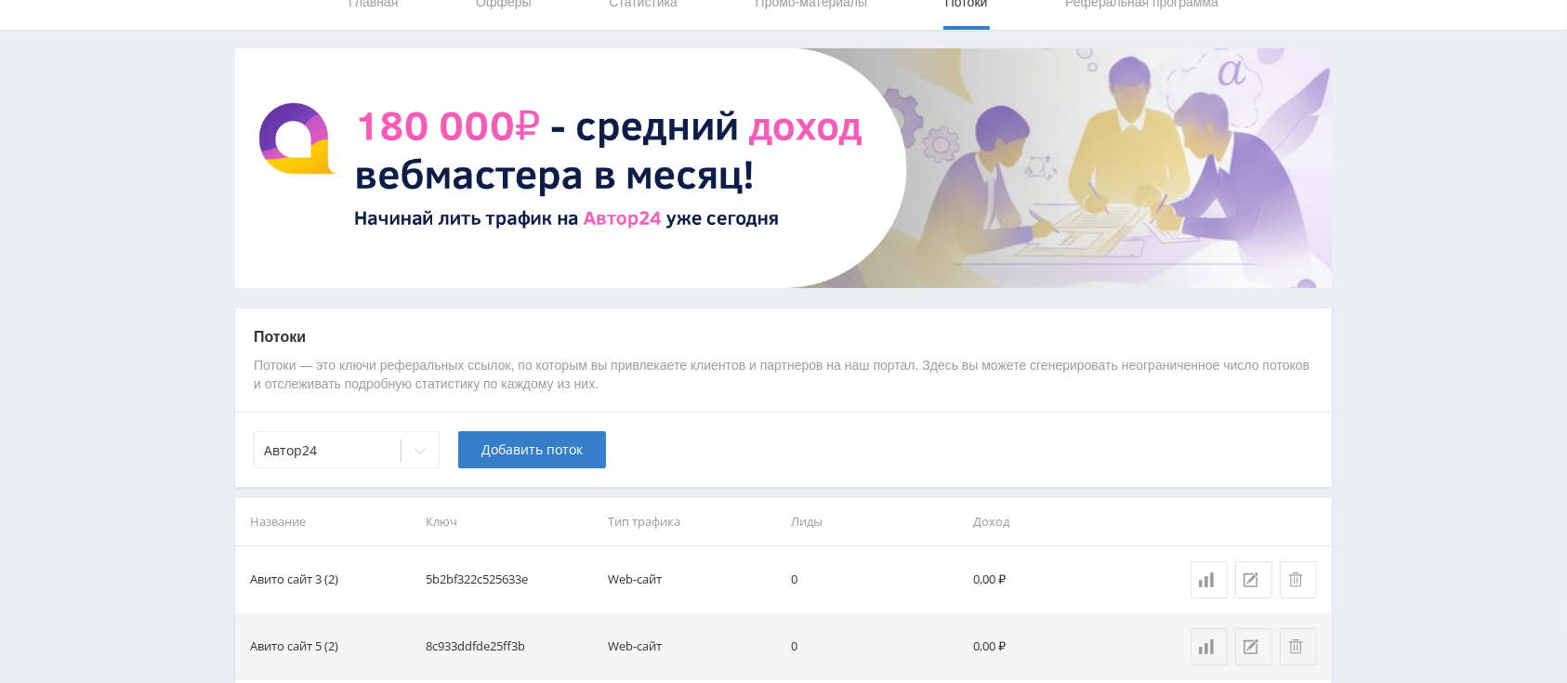
scroll to position [0, 0]
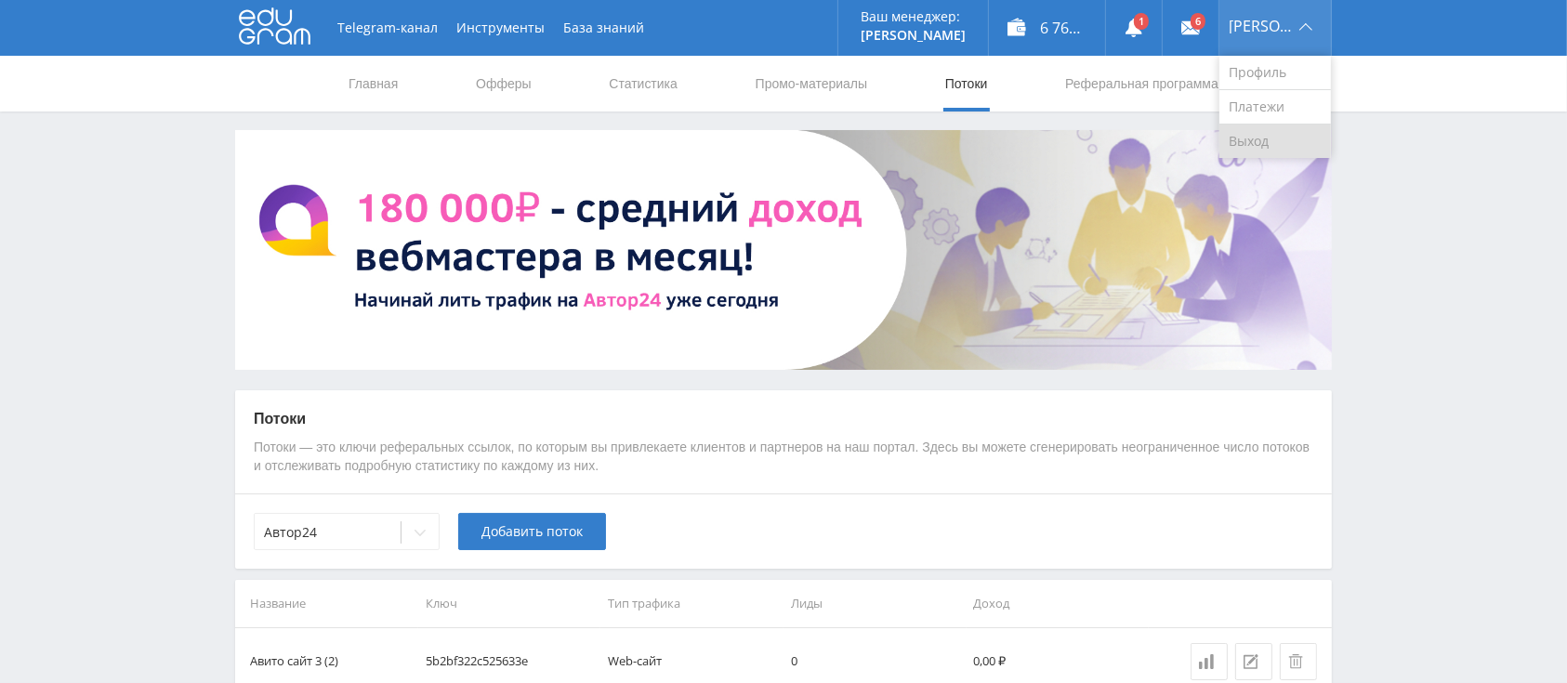
click at [1269, 149] on link "Выход" at bounding box center [1275, 141] width 112 height 33
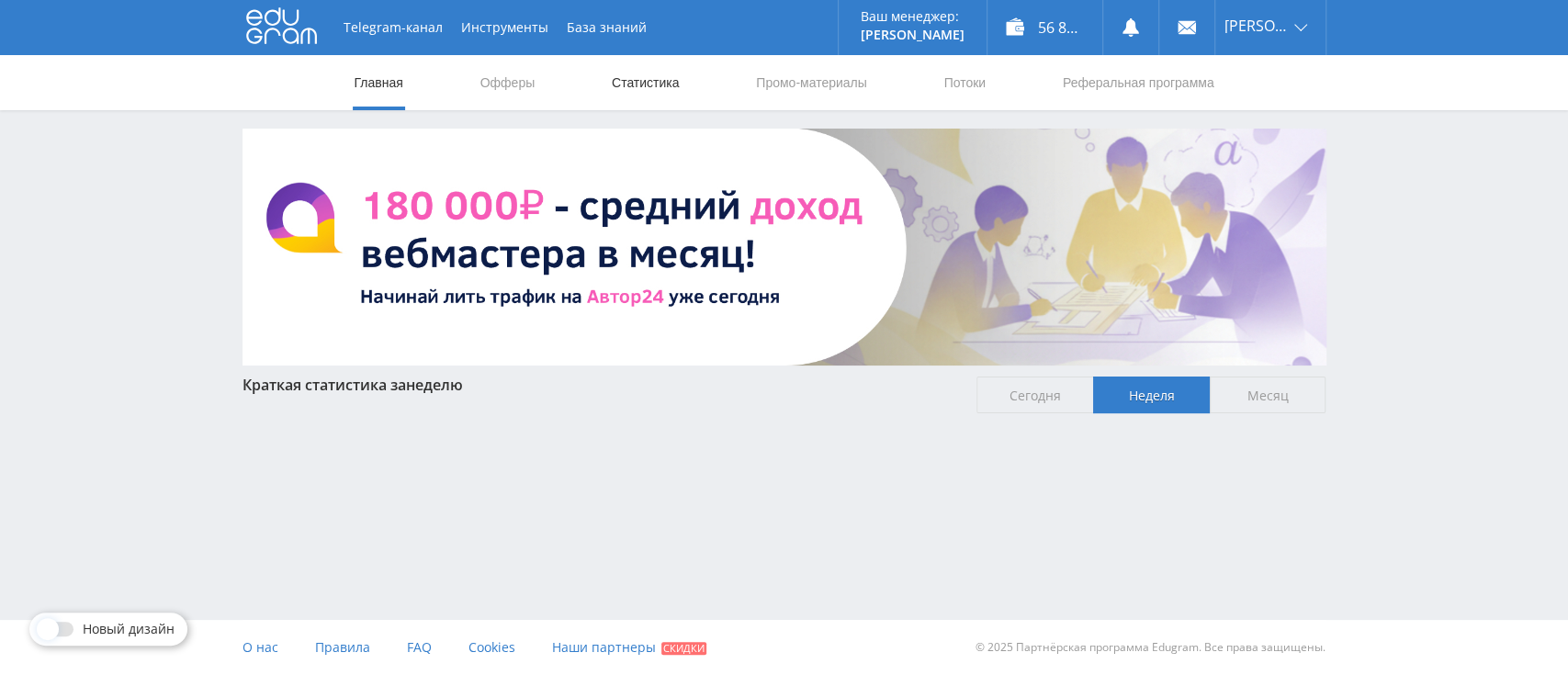
click at [645, 84] on link "Статистика" at bounding box center [646, 83] width 71 height 55
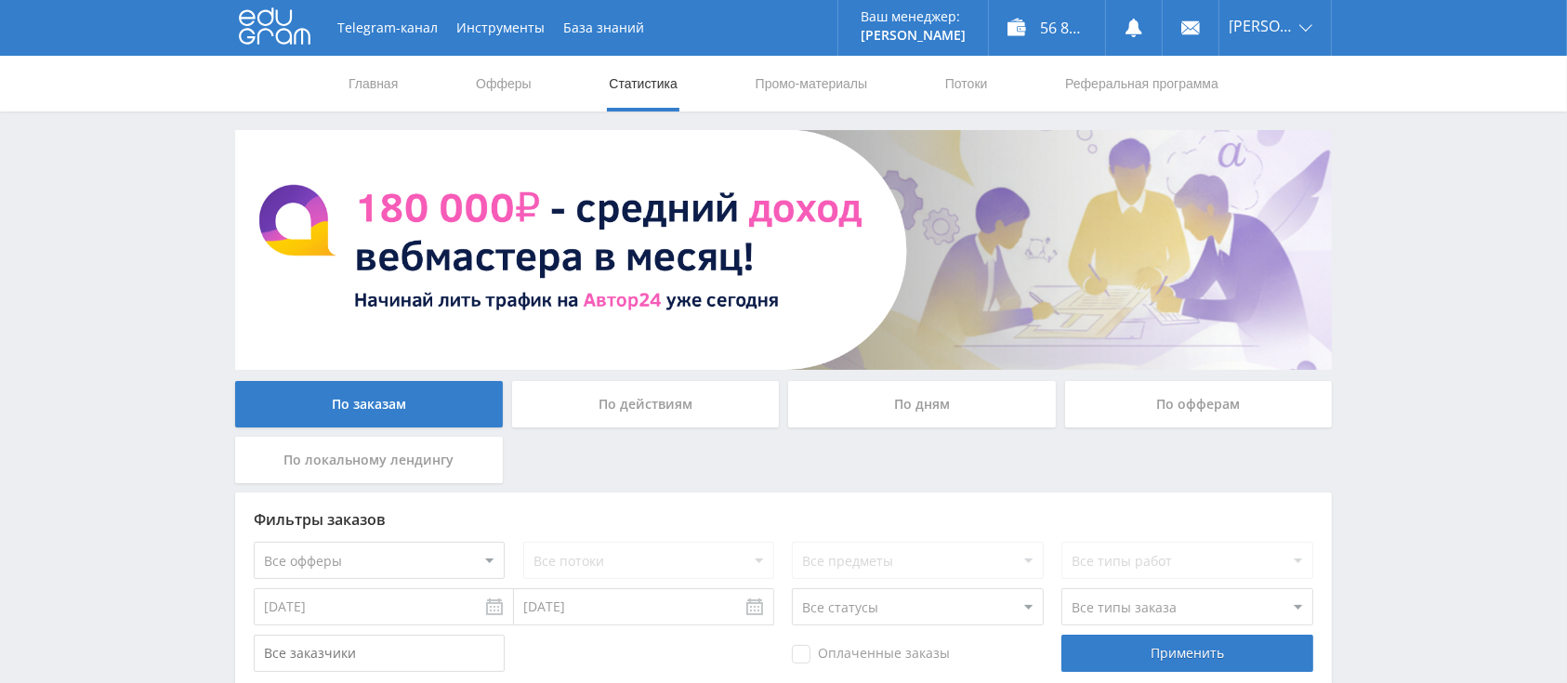
click at [420, 571] on select "Все офферы MyStylus MyStylus - Revshare Кэмп Studybay Автор24 Studybay [GEOGRAP…" at bounding box center [379, 560] width 251 height 37
select select "2"
drag, startPoint x: 389, startPoint y: 569, endPoint x: 392, endPoint y: 543, distance: 26.2
click at [389, 569] on select "Все офферы MyStylus MyStylus - Revshare Кэмп Studybay Автор24 Studybay [GEOGRAP…" at bounding box center [379, 560] width 251 height 37
select select "340"
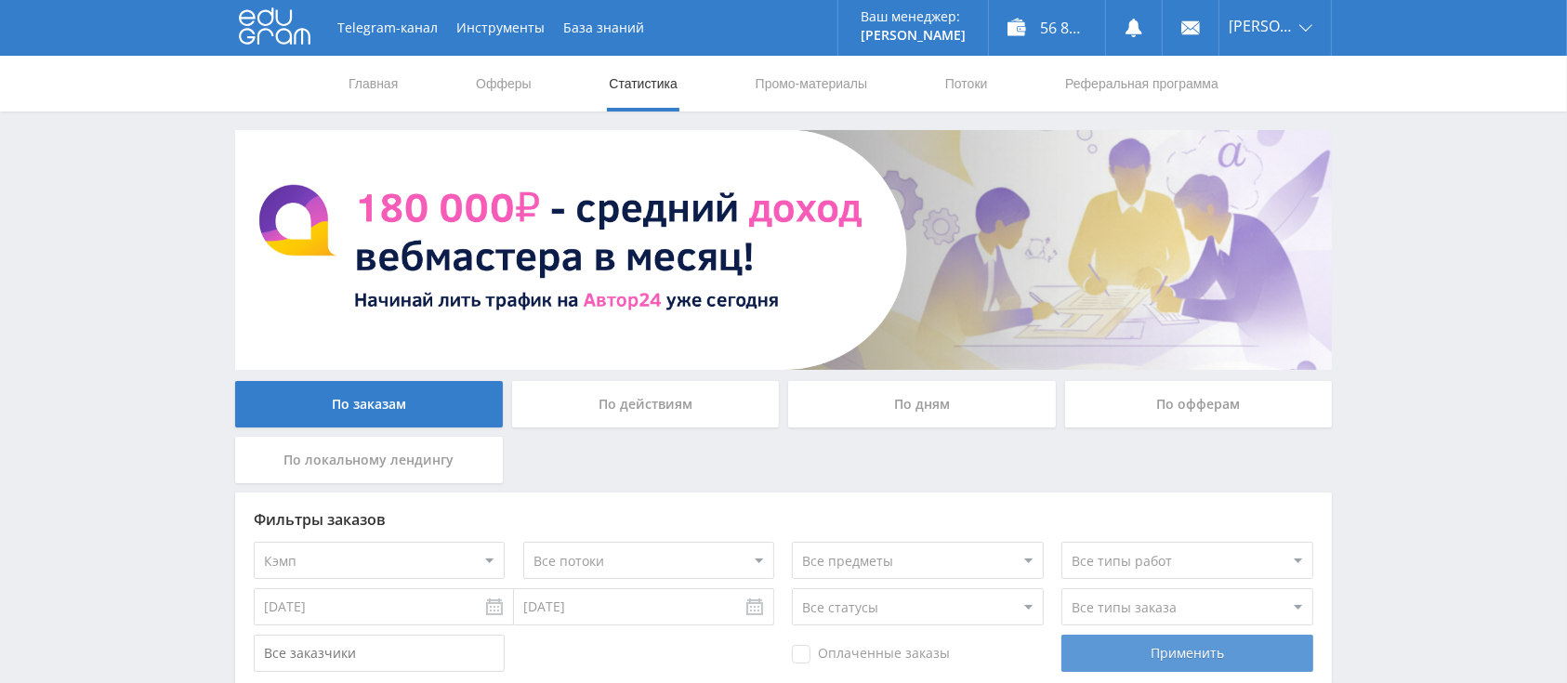
click at [1096, 647] on div "Применить" at bounding box center [1186, 653] width 251 height 37
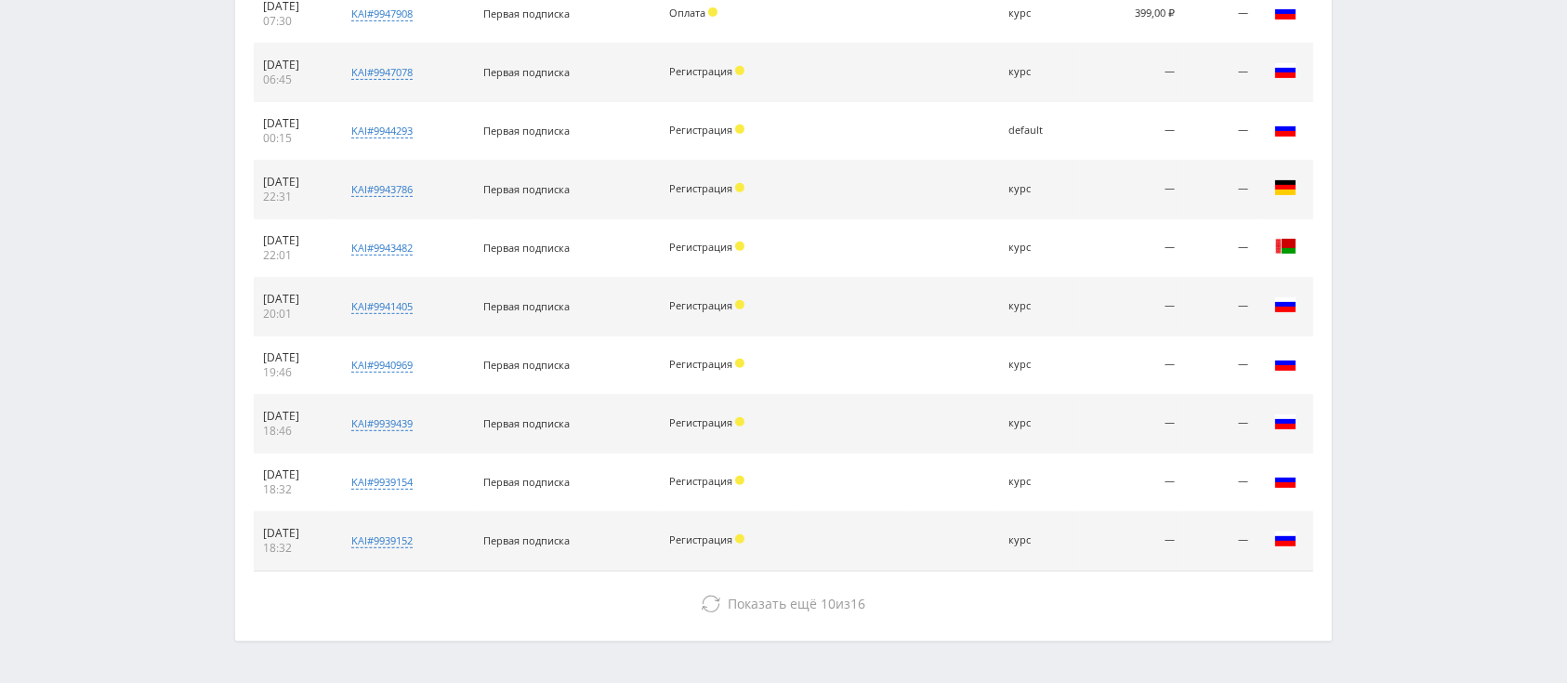
scroll to position [876, 0]
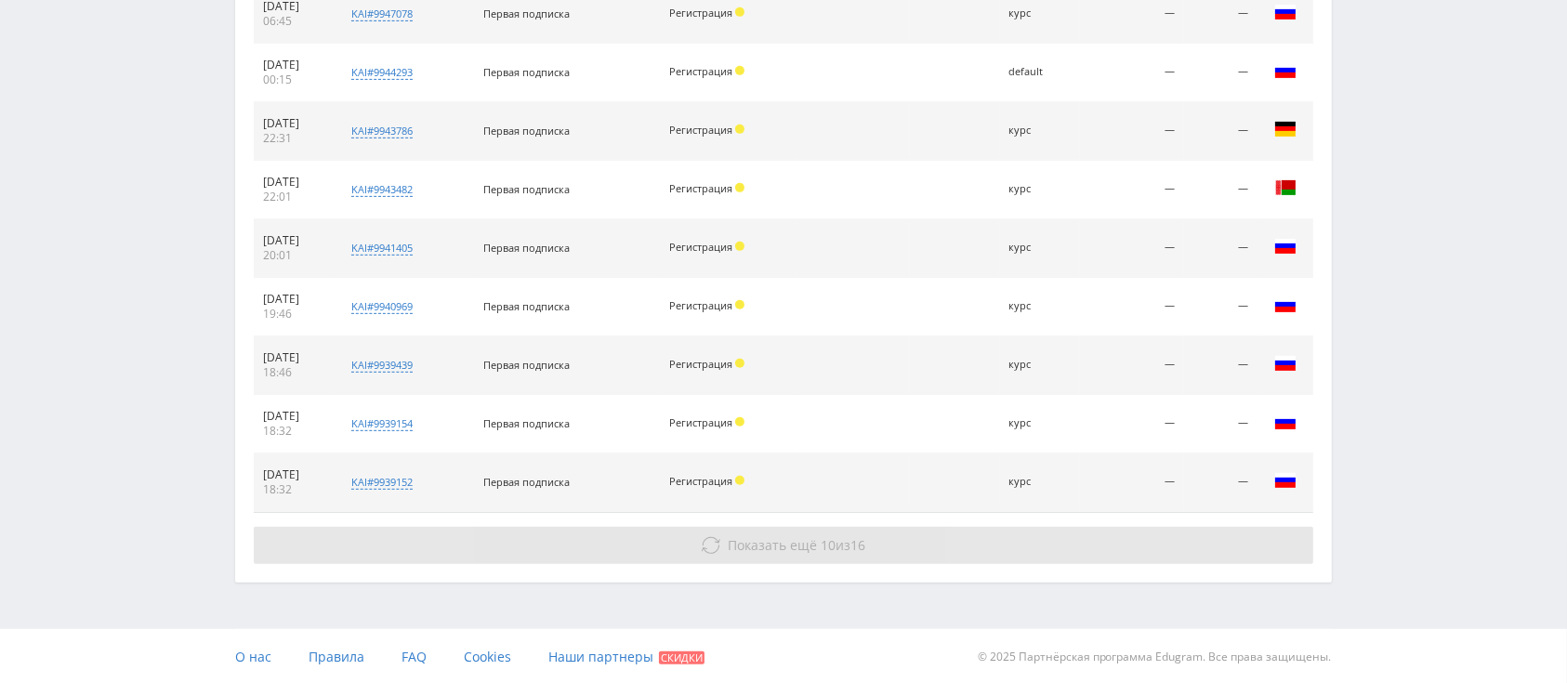
click at [742, 540] on span "Показать ещё" at bounding box center [773, 545] width 89 height 18
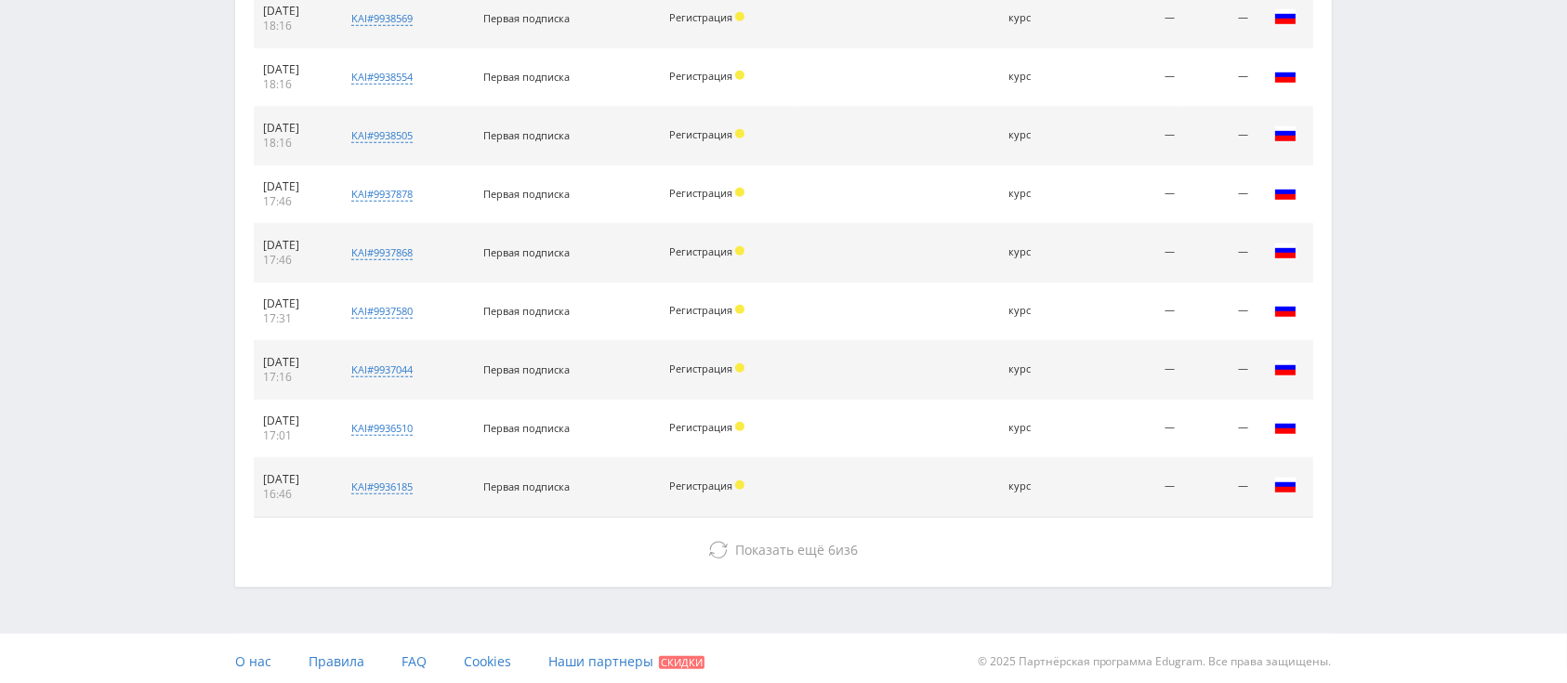
scroll to position [1460, 0]
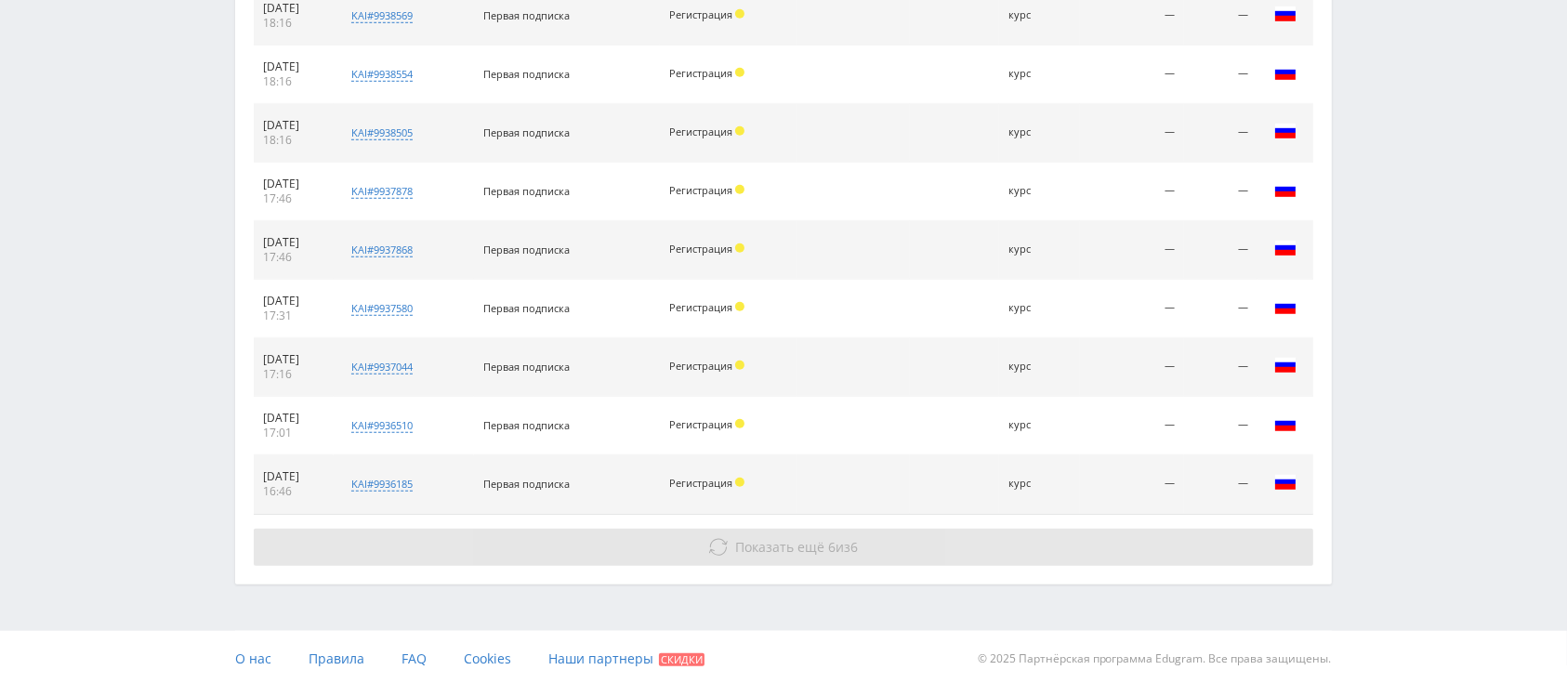
click at [758, 545] on span "Показать ещё" at bounding box center [780, 547] width 89 height 18
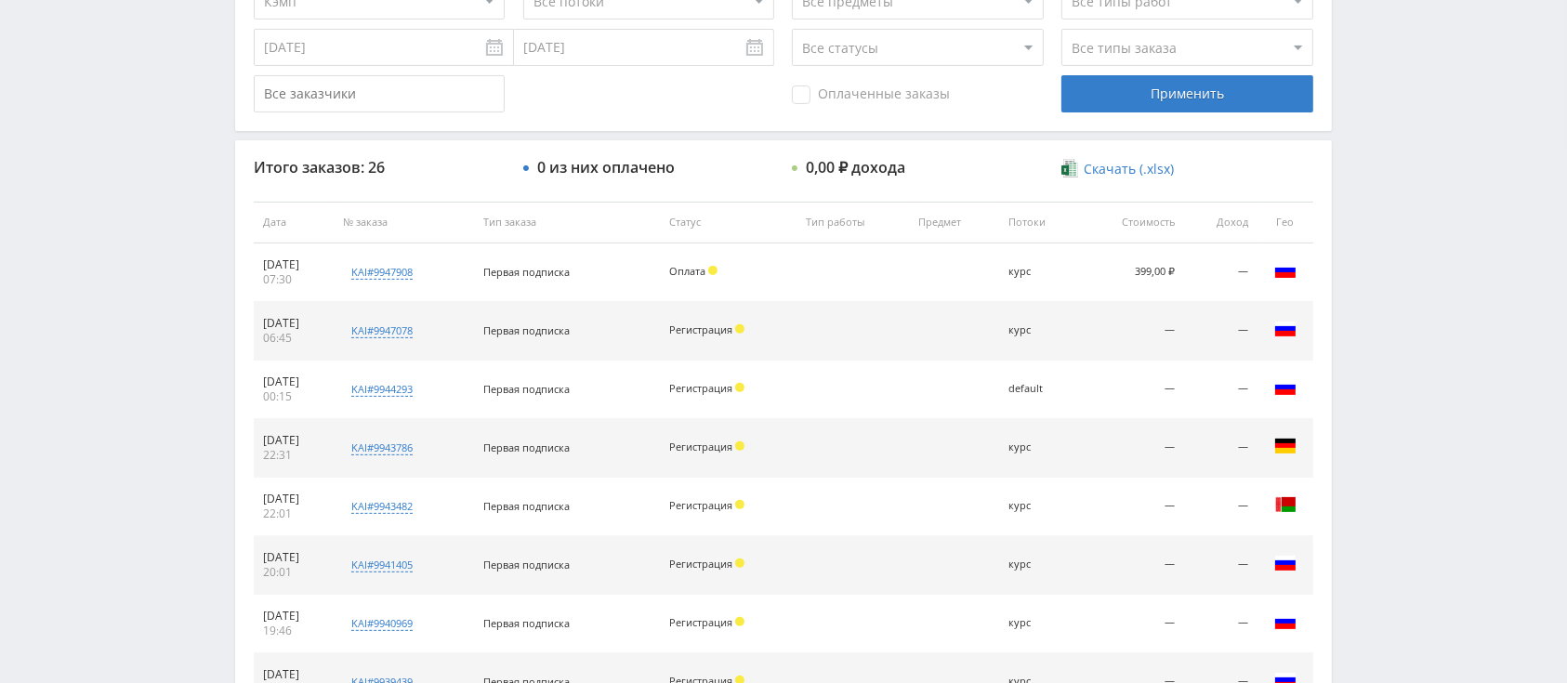
scroll to position [535, 0]
